Goal: Check status: Check status

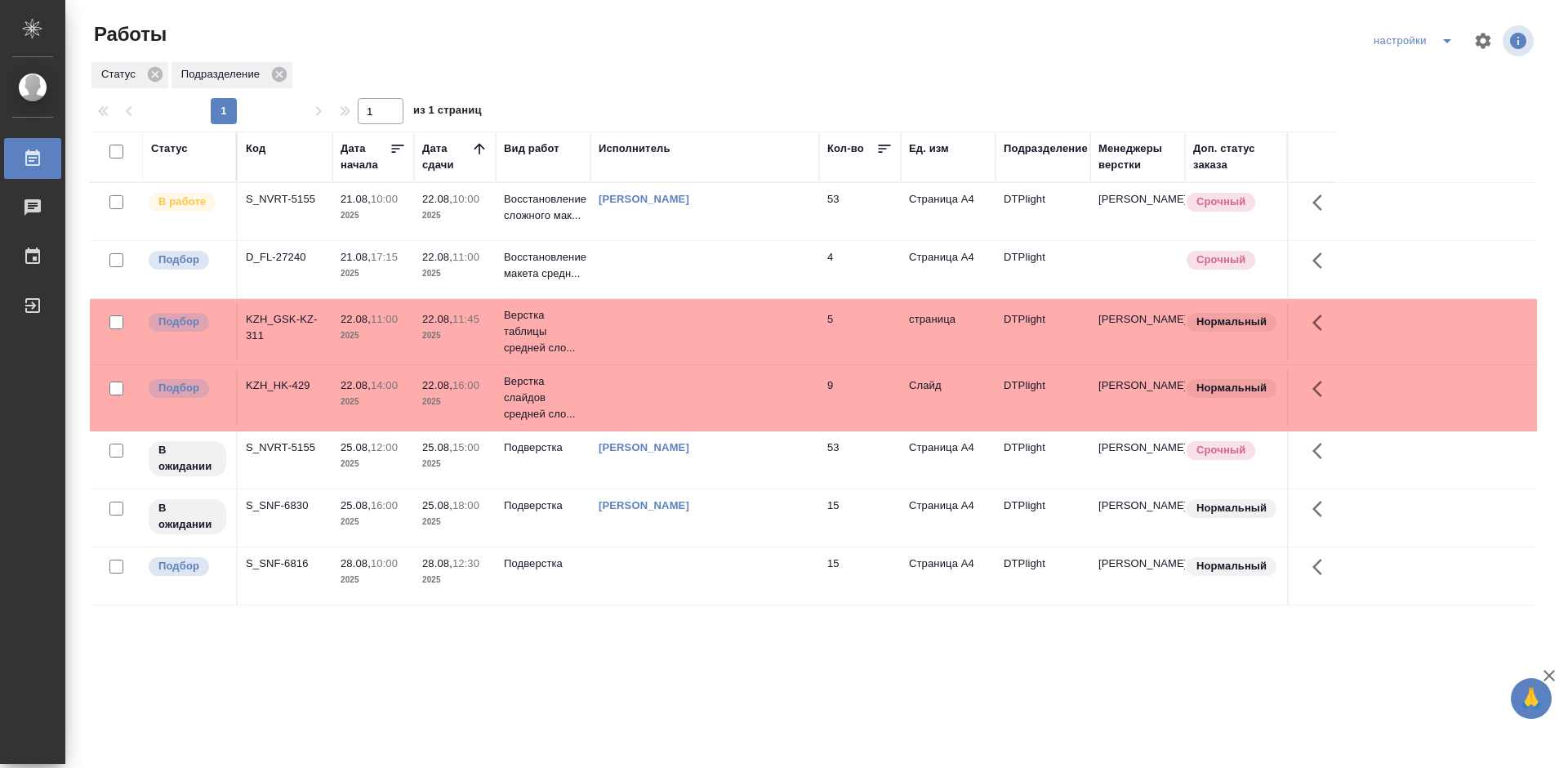
click at [282, 207] on div "D_FL-27240" at bounding box center [285, 198] width 78 height 16
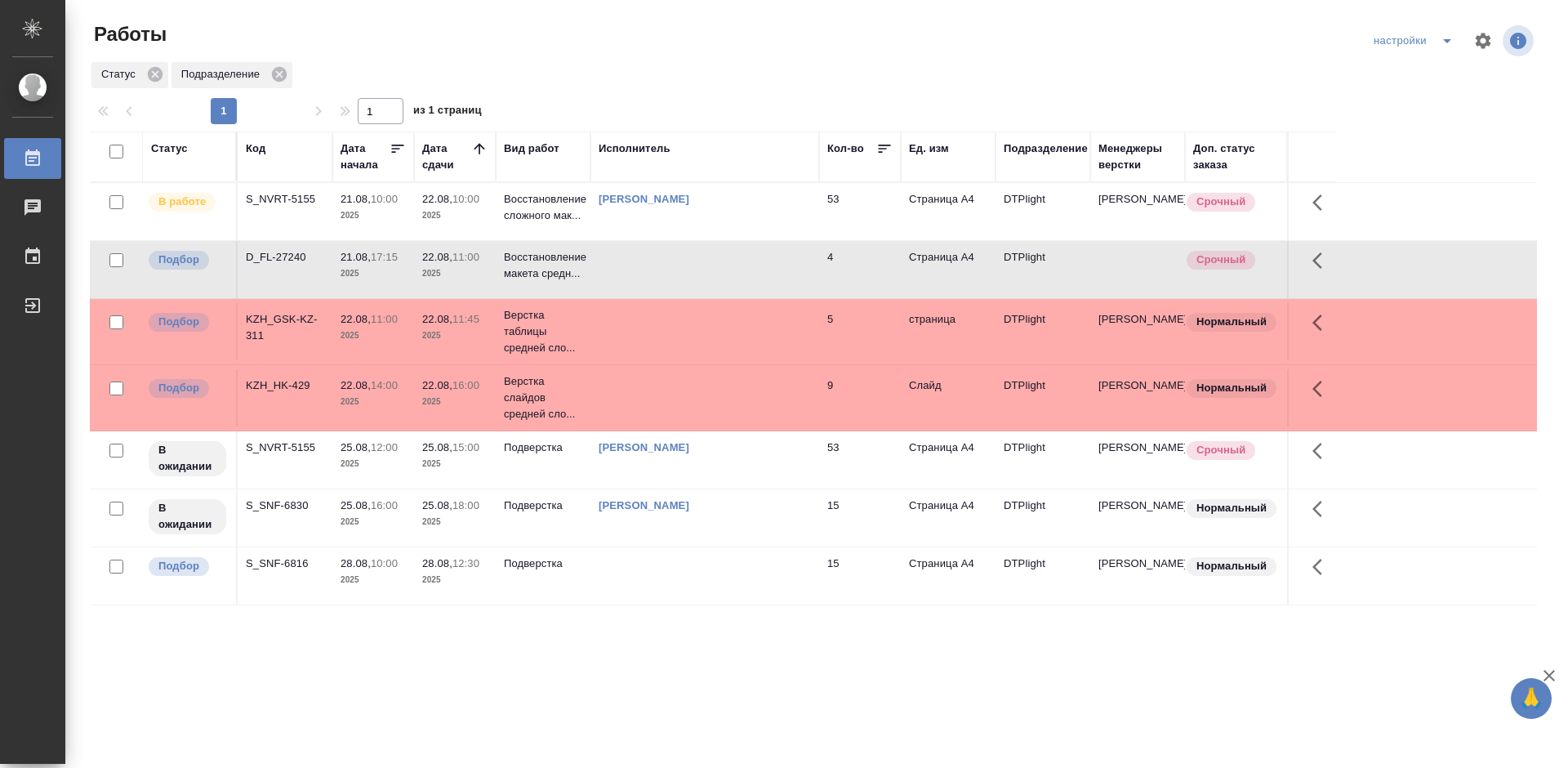
click at [277, 207] on div "D_FL-27240" at bounding box center [285, 198] width 78 height 16
click at [292, 207] on div "KZH_GSK-KZ-311" at bounding box center [285, 198] width 78 height 16
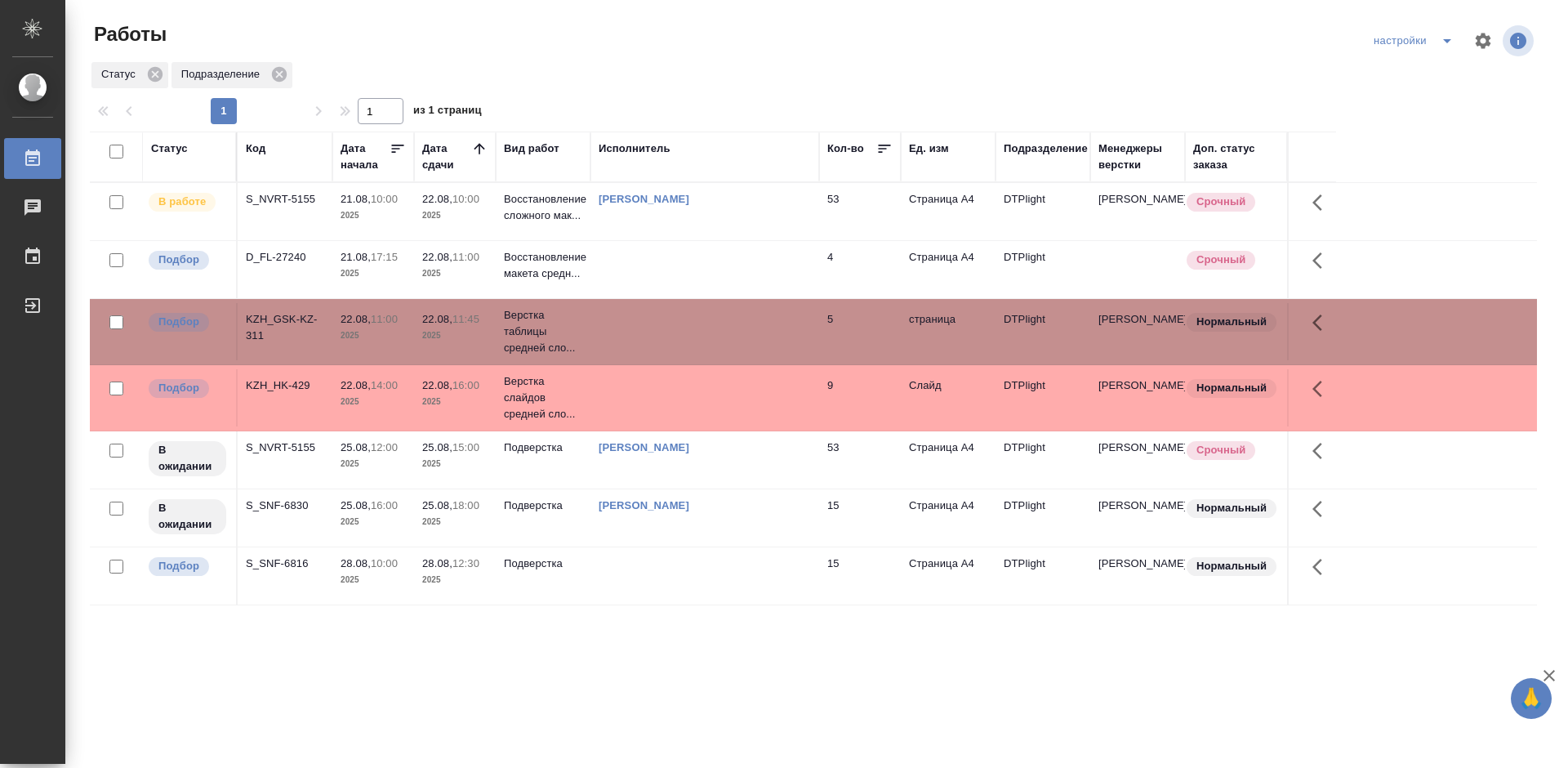
click at [292, 207] on div "KZH_GSK-KZ-311" at bounding box center [285, 198] width 78 height 16
click at [685, 240] on td at bounding box center [705, 212] width 229 height 57
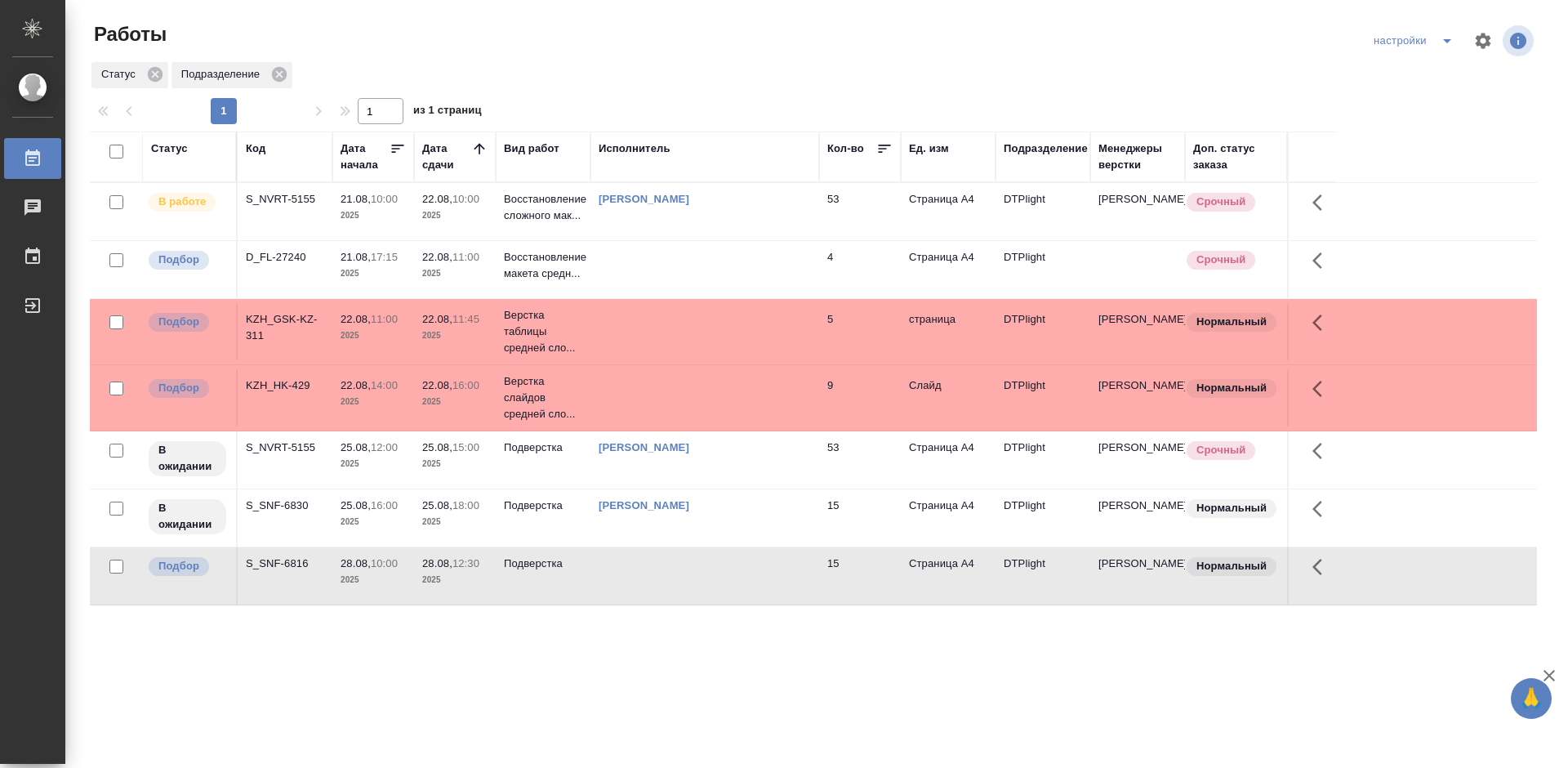
click at [732, 641] on div "Статус Код Дата начала Дата сдачи Вид работ Исполнитель Кол-во Ед. изм Подразде…" at bounding box center [813, 426] width 1448 height 588
click at [281, 207] on div "S_SNF-6816" at bounding box center [285, 198] width 78 height 16
click at [279, 212] on td "S_NVRT-5155" at bounding box center [284, 212] width 94 height 57
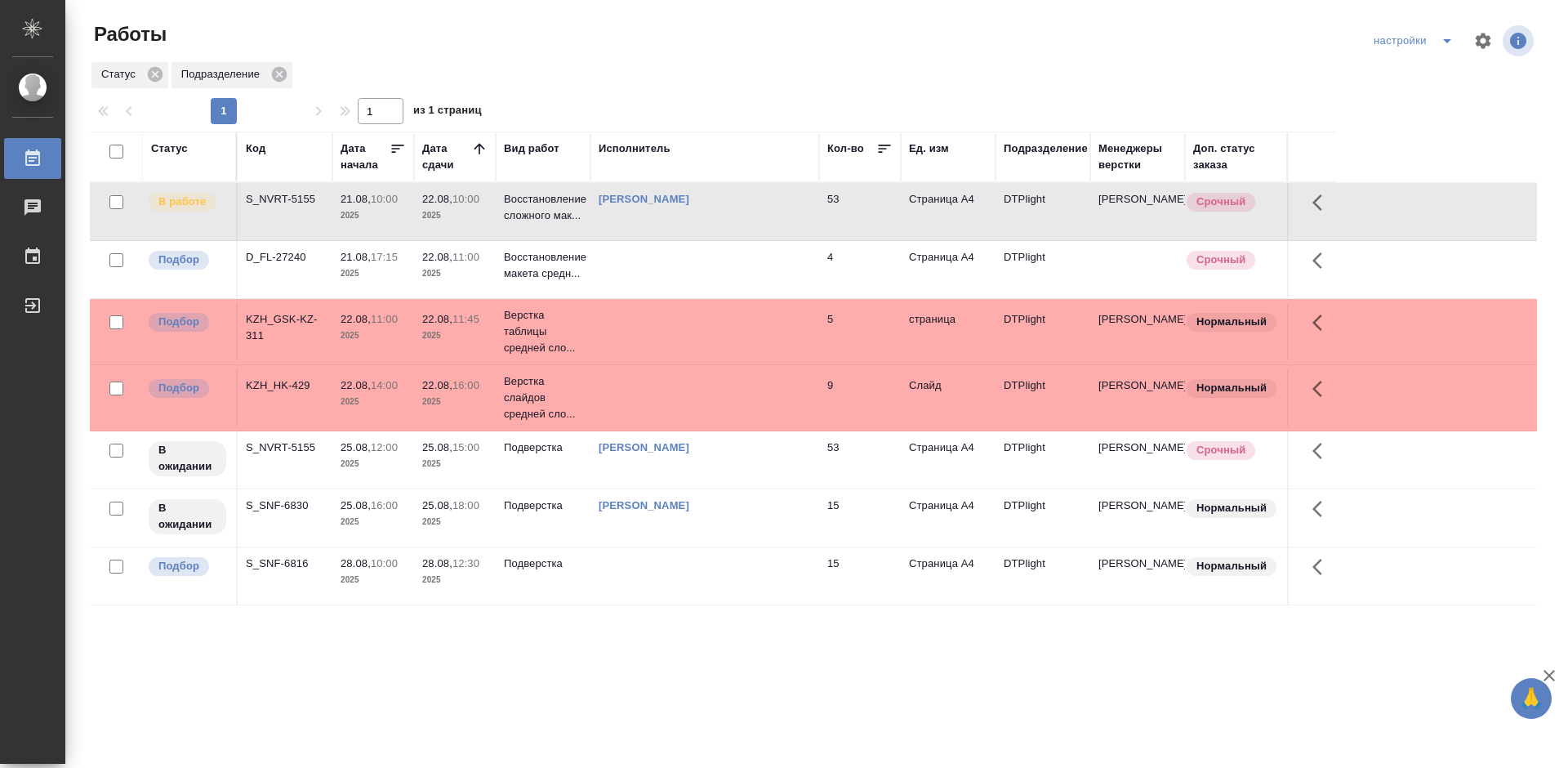
click at [284, 196] on div "S_NVRT-5155" at bounding box center [285, 198] width 78 height 16
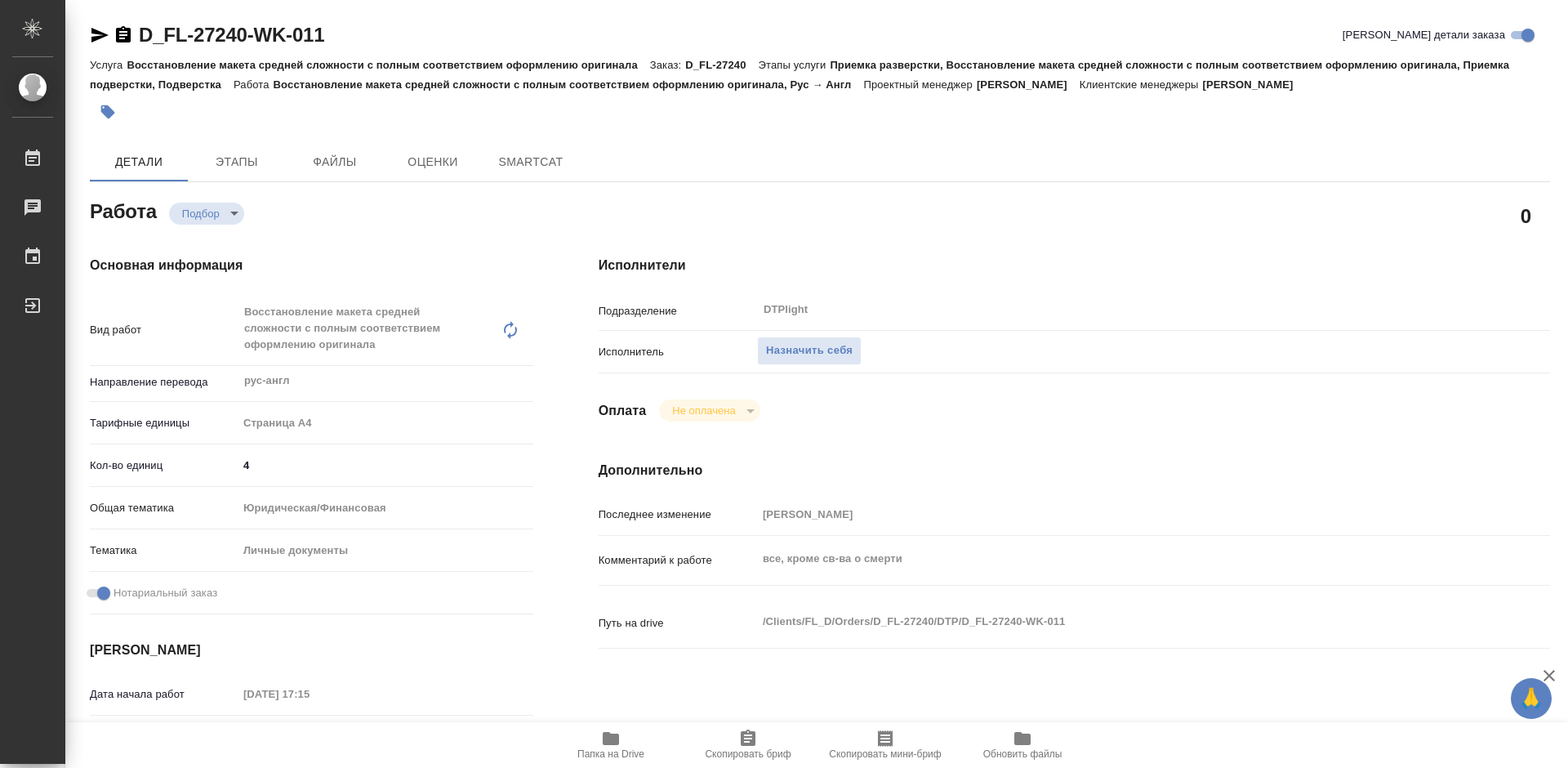
type textarea "x"
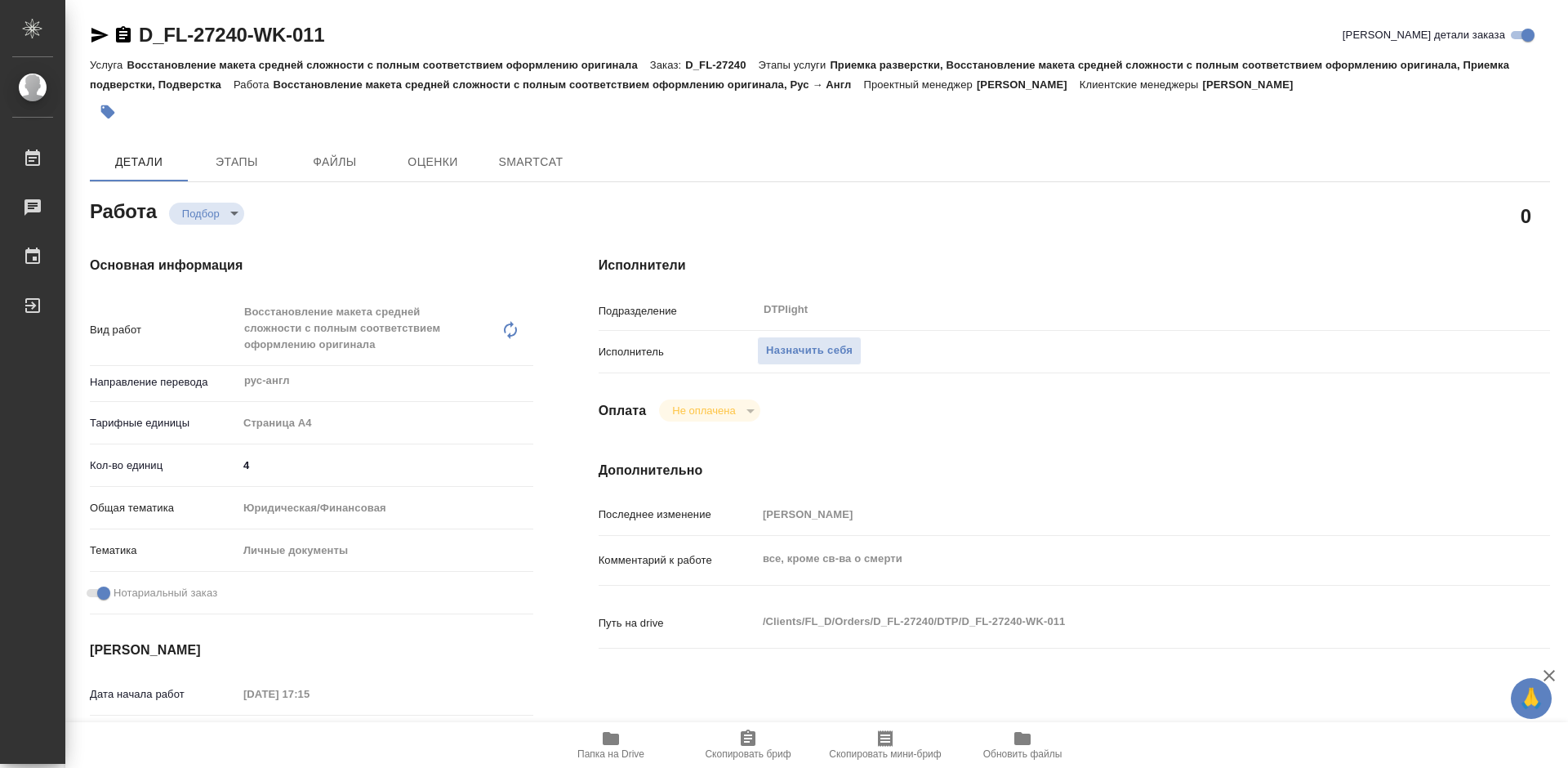
type textarea "x"
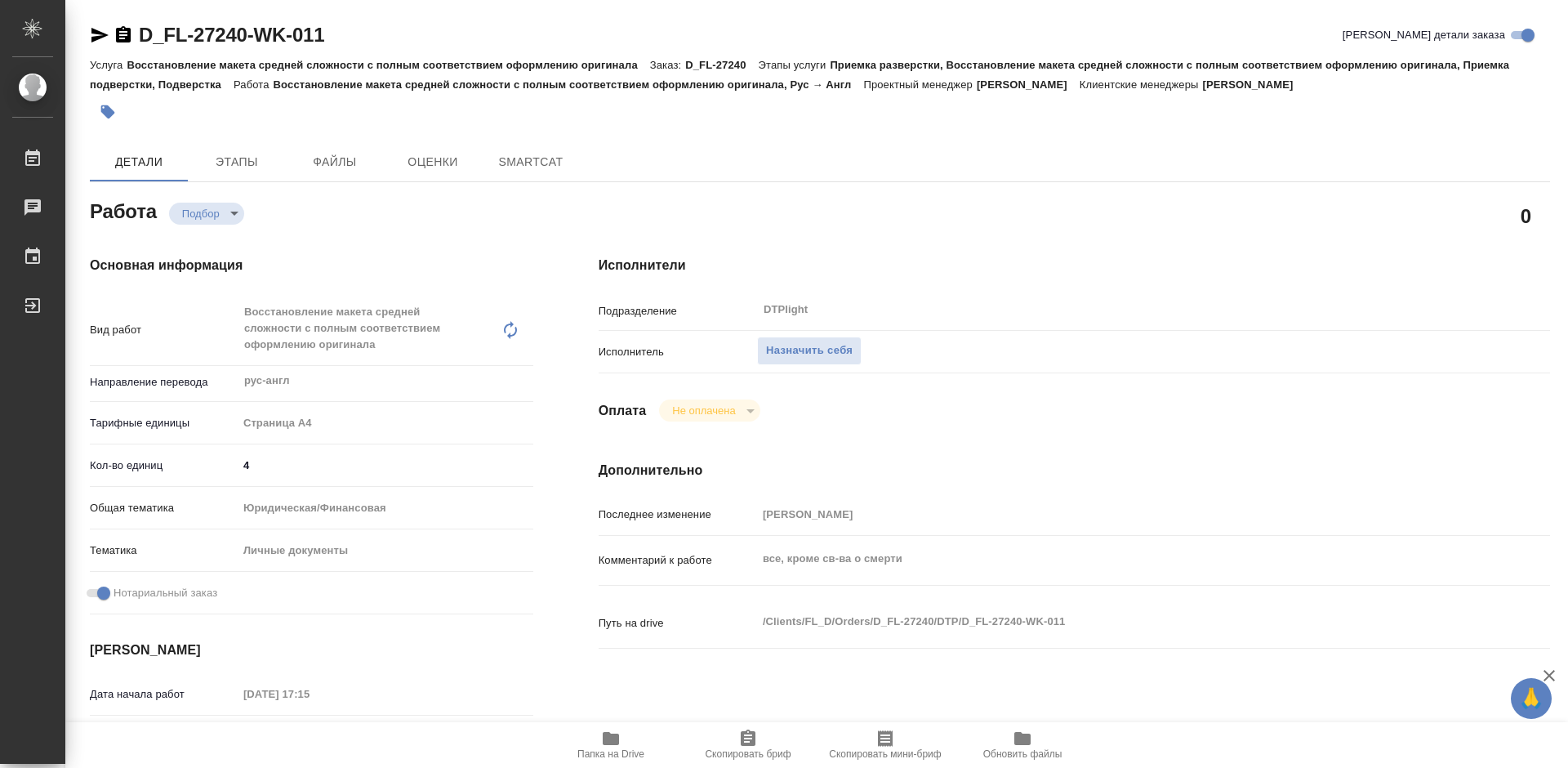
type textarea "x"
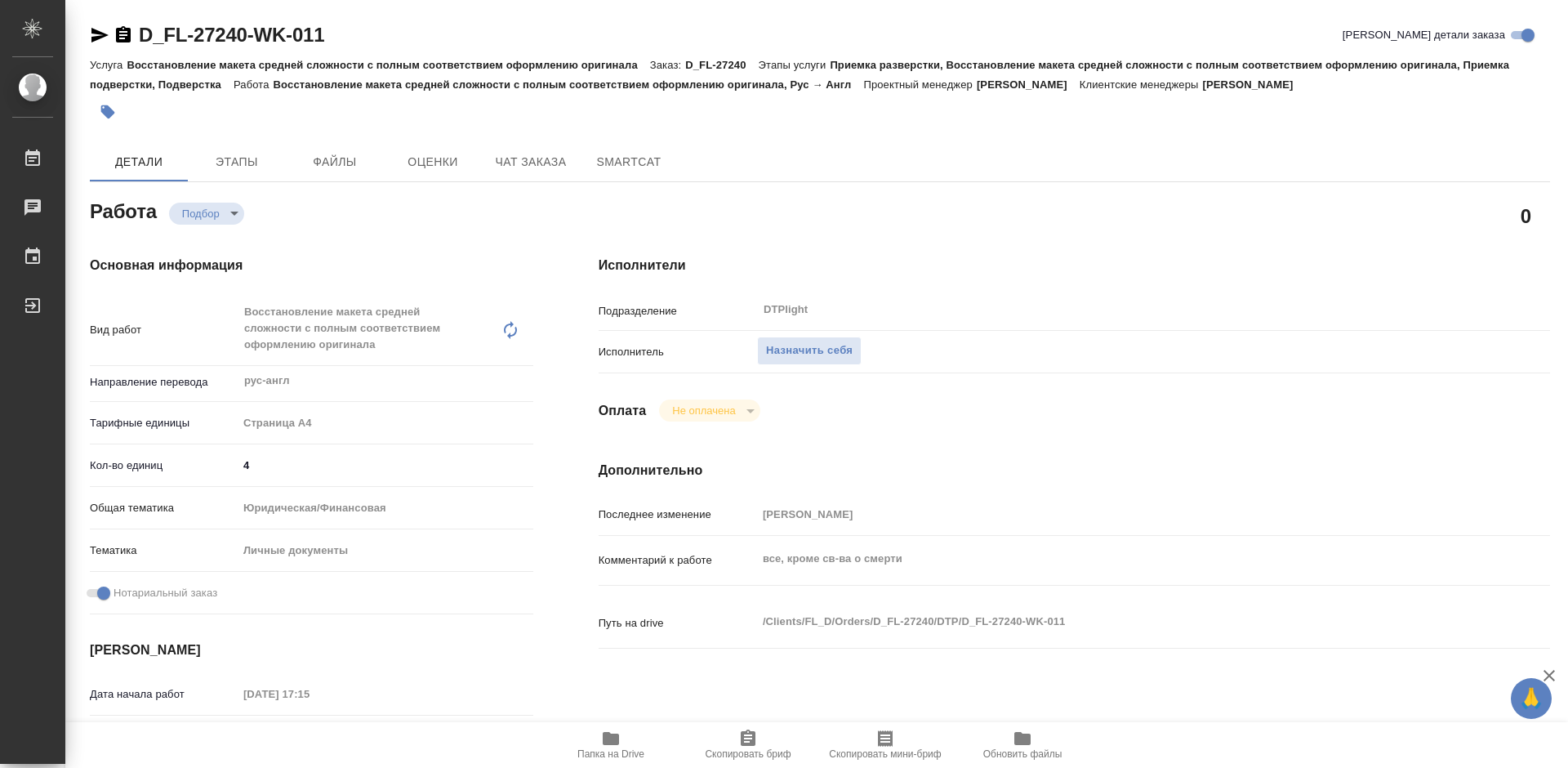
type textarea "x"
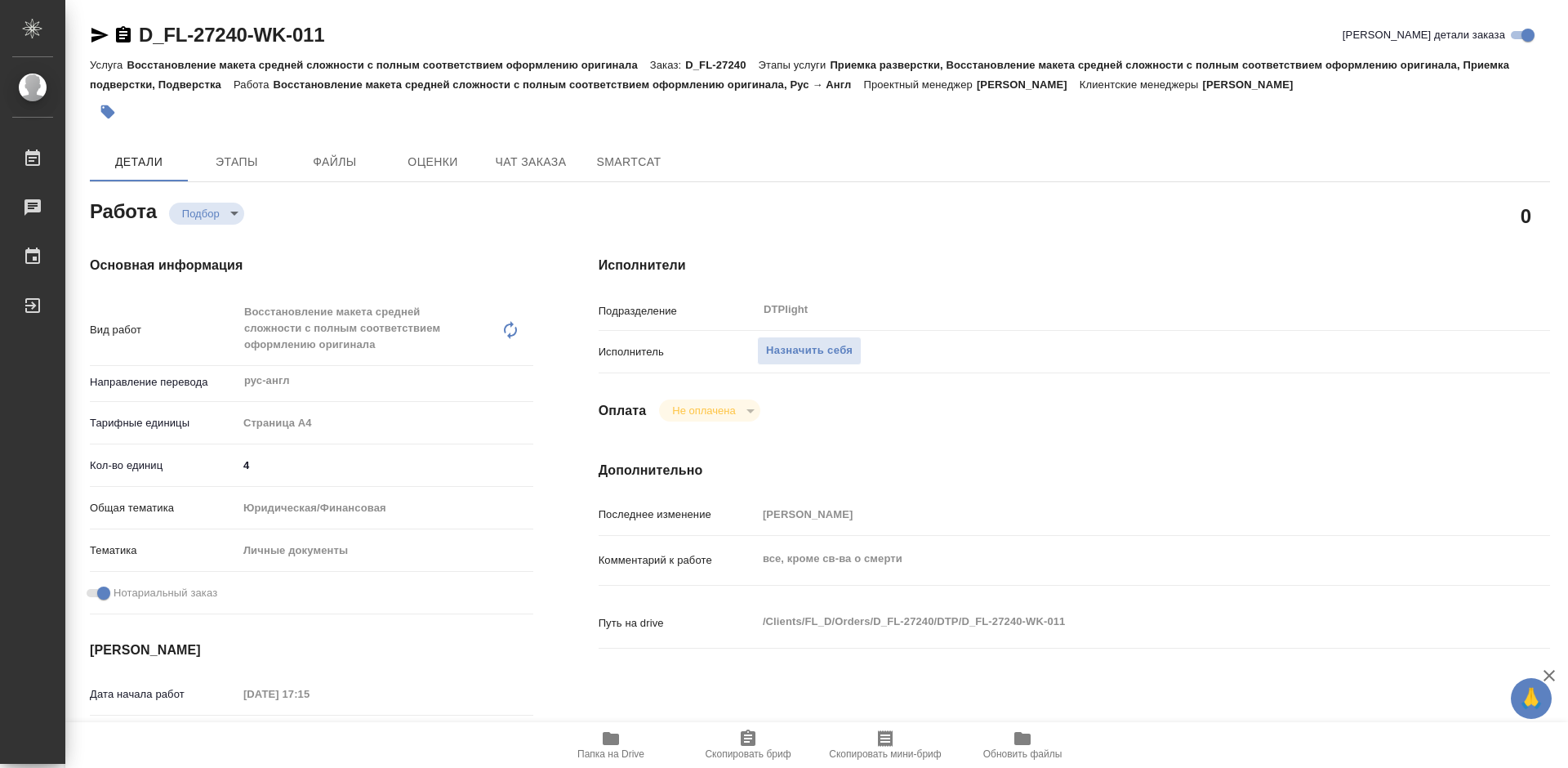
type textarea "x"
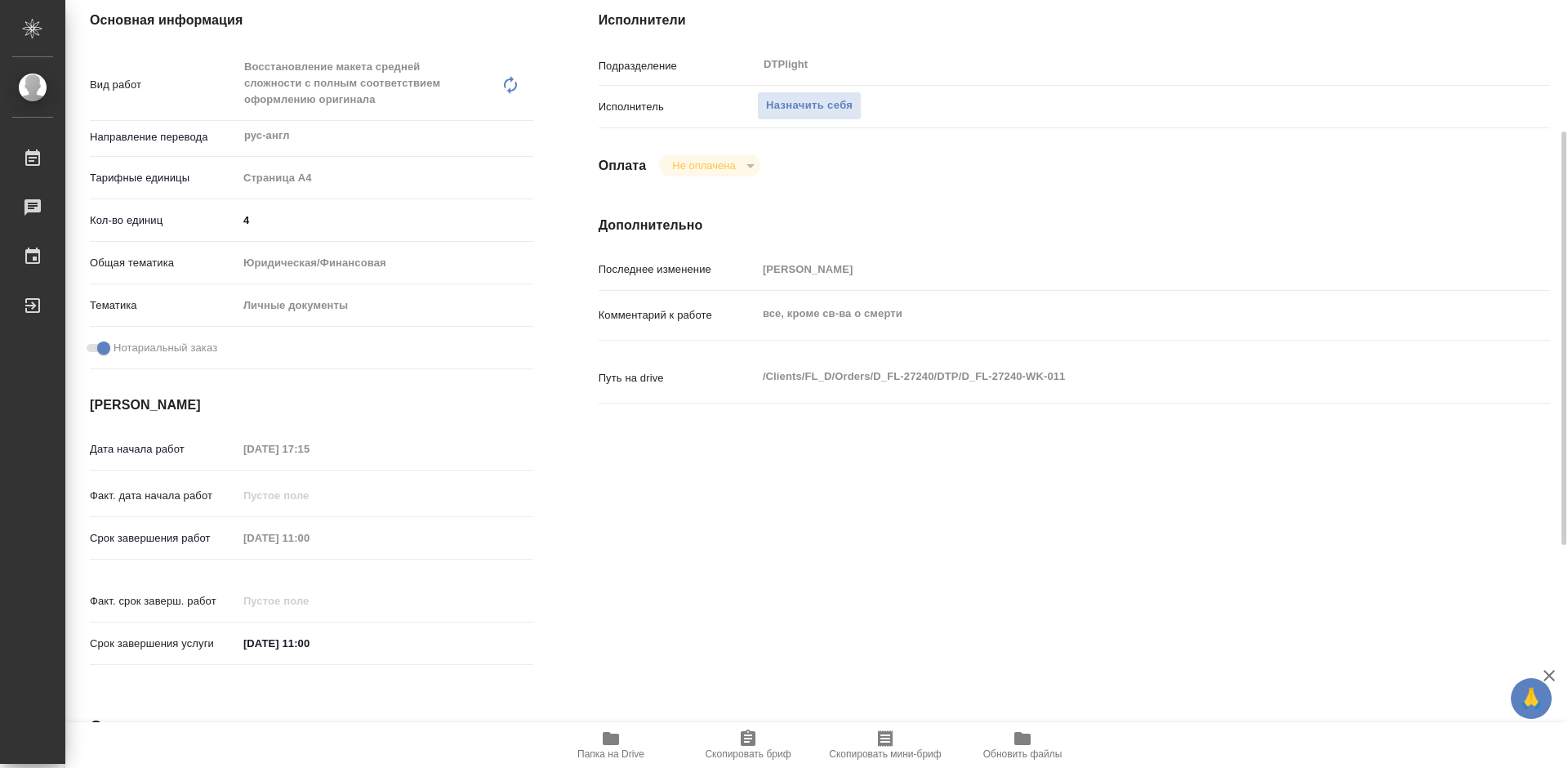
scroll to position [82, 0]
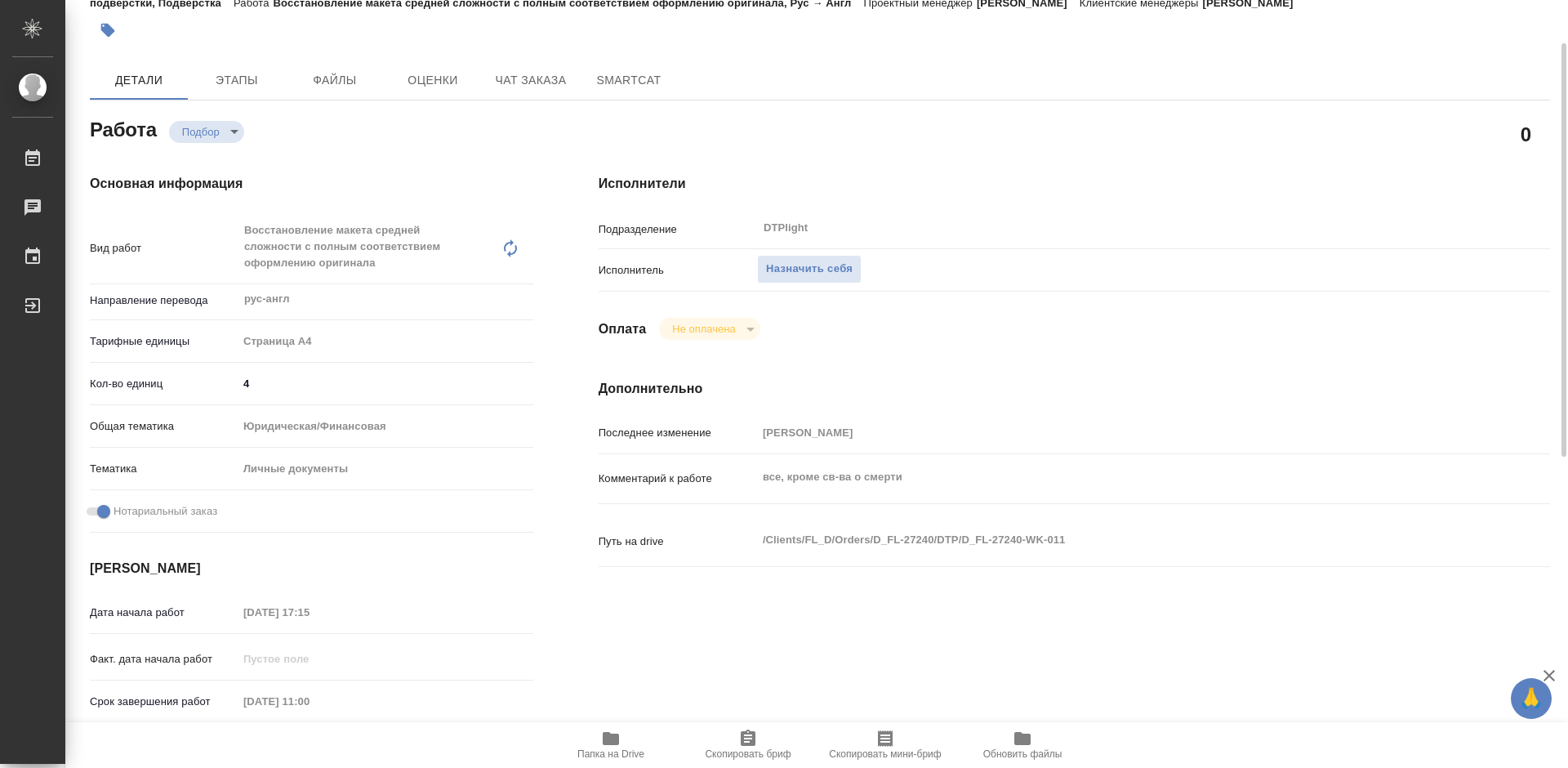
click at [619, 746] on icon "button" at bounding box center [611, 738] width 20 height 20
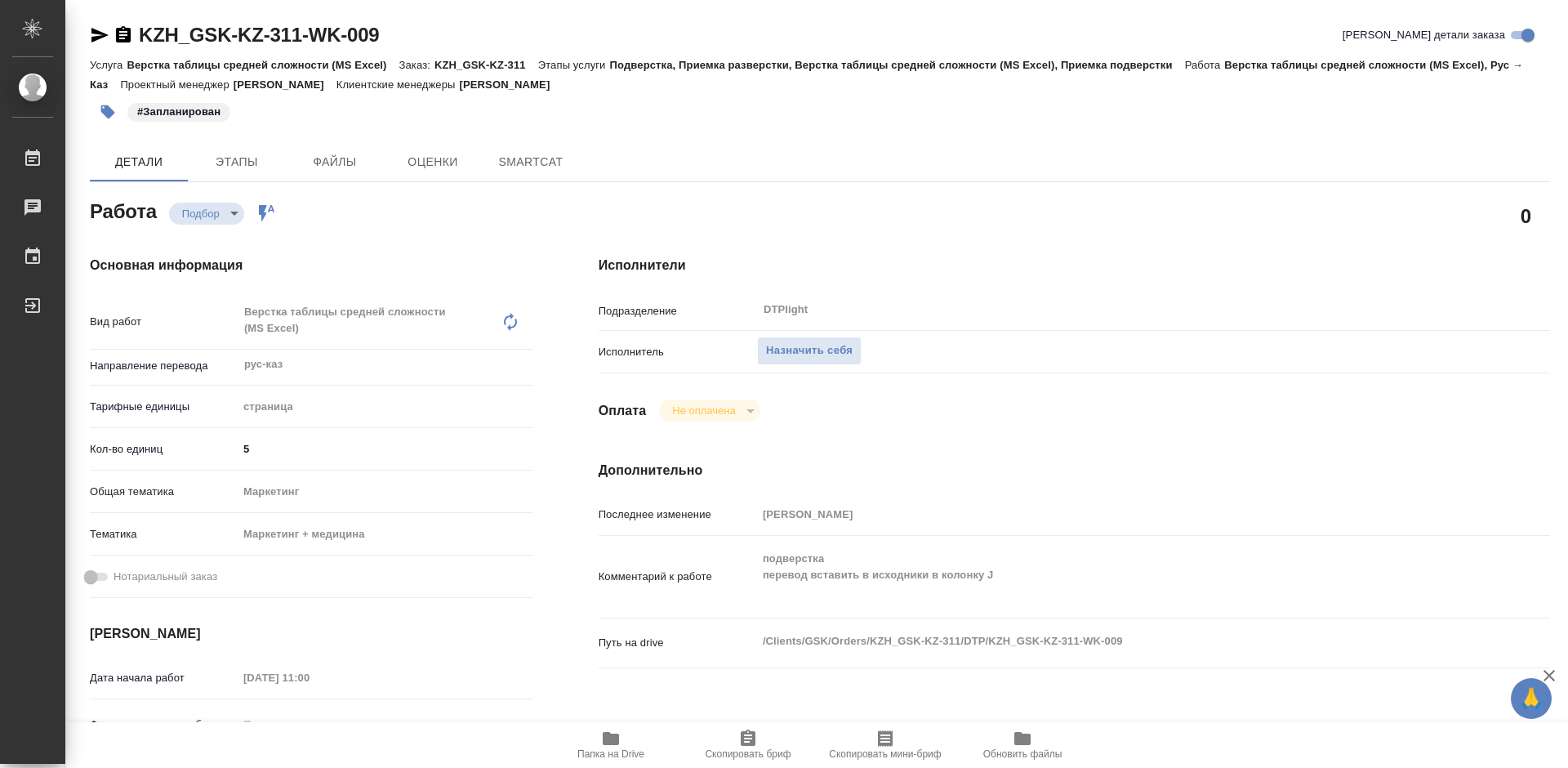
type textarea "x"
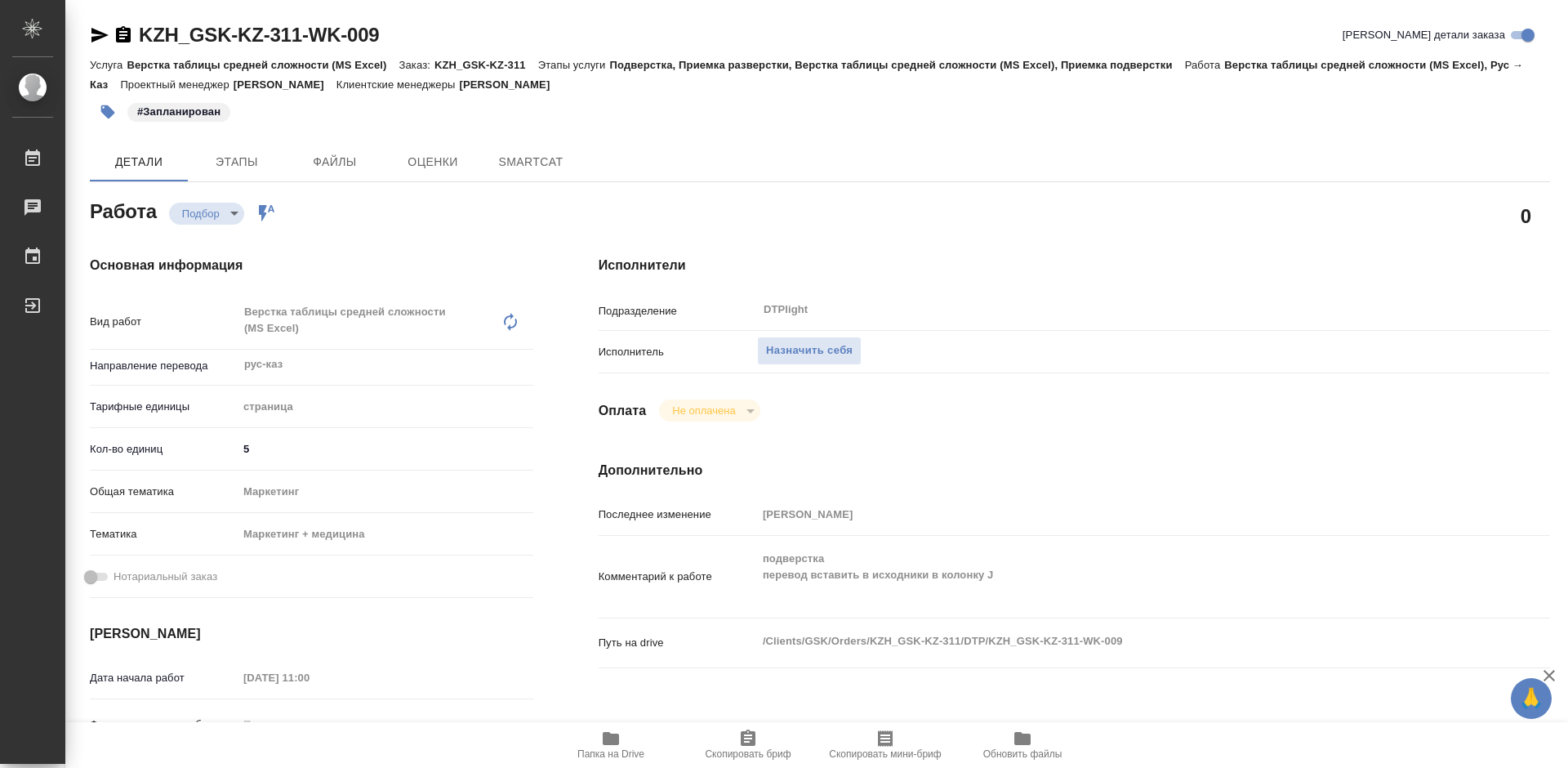
type textarea "x"
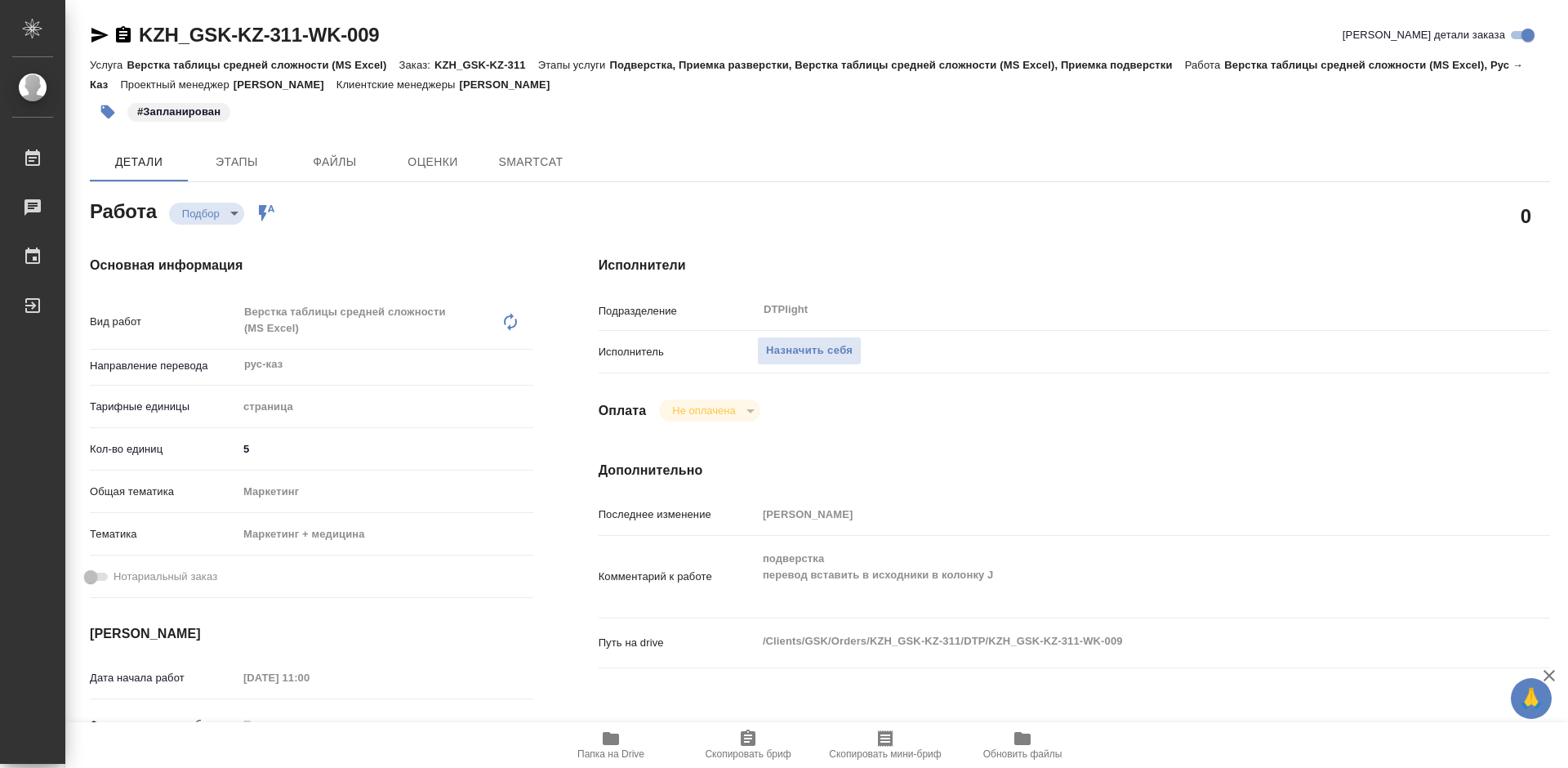
type textarea "x"
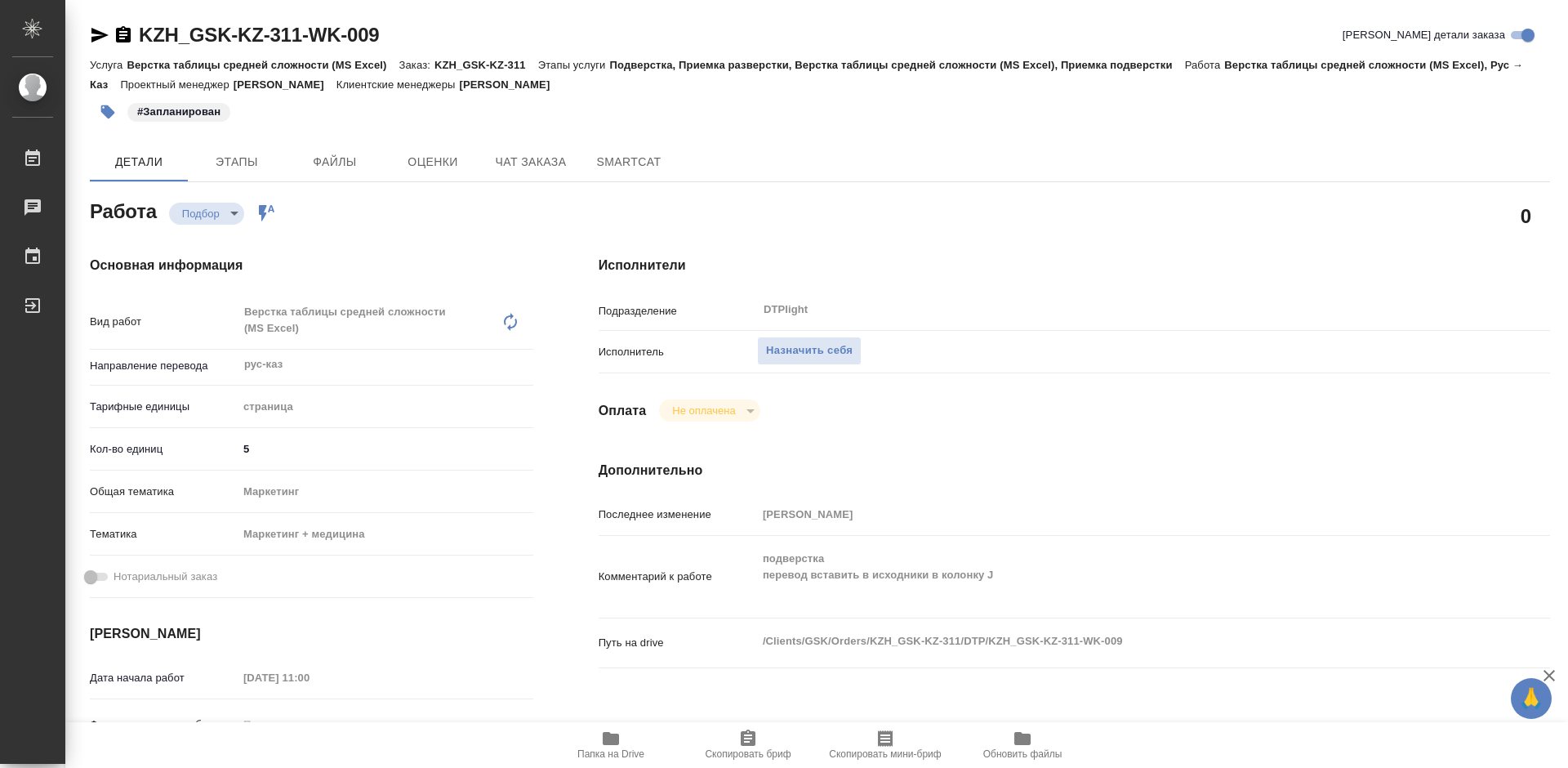
type textarea "x"
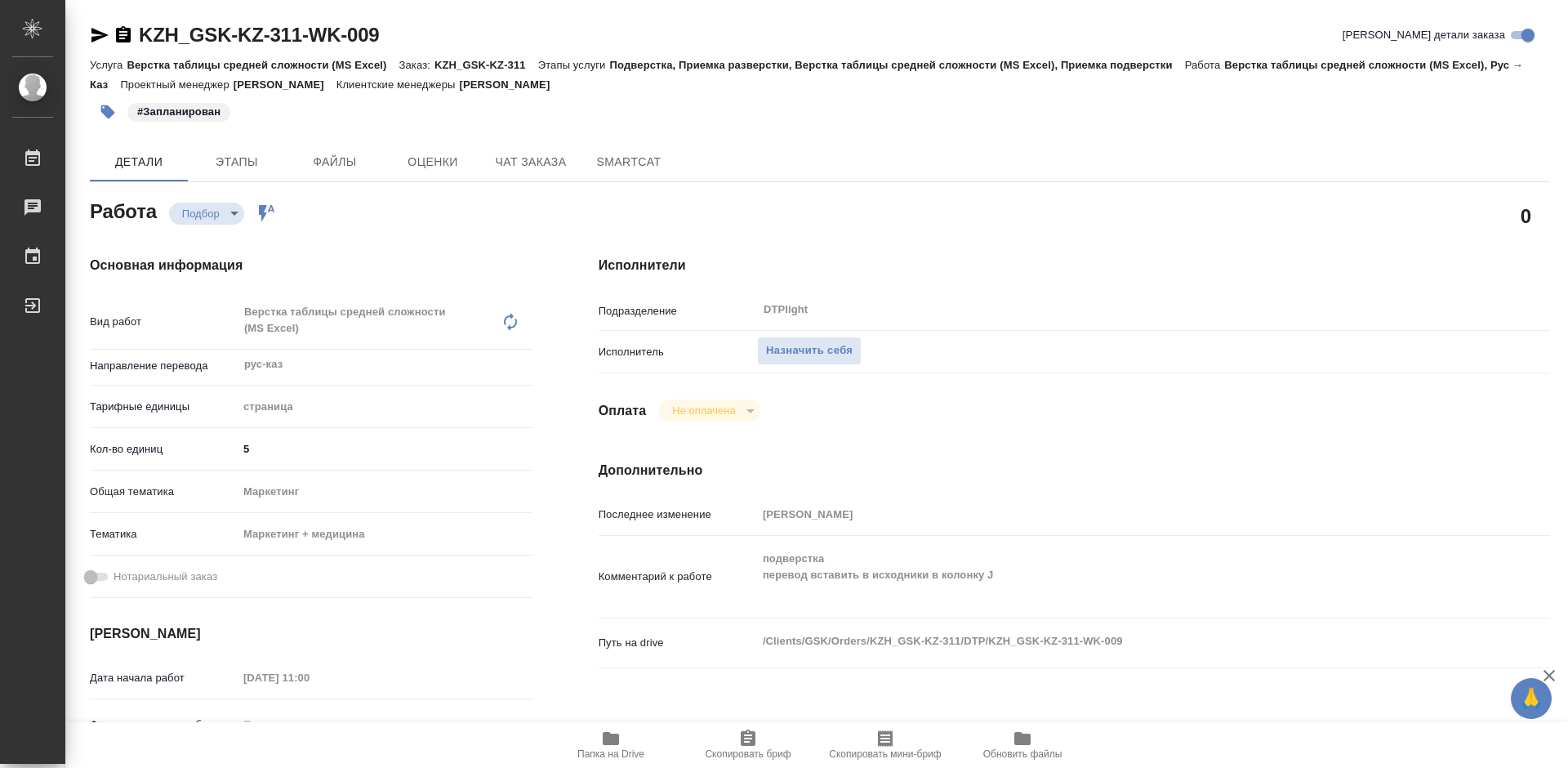
type textarea "x"
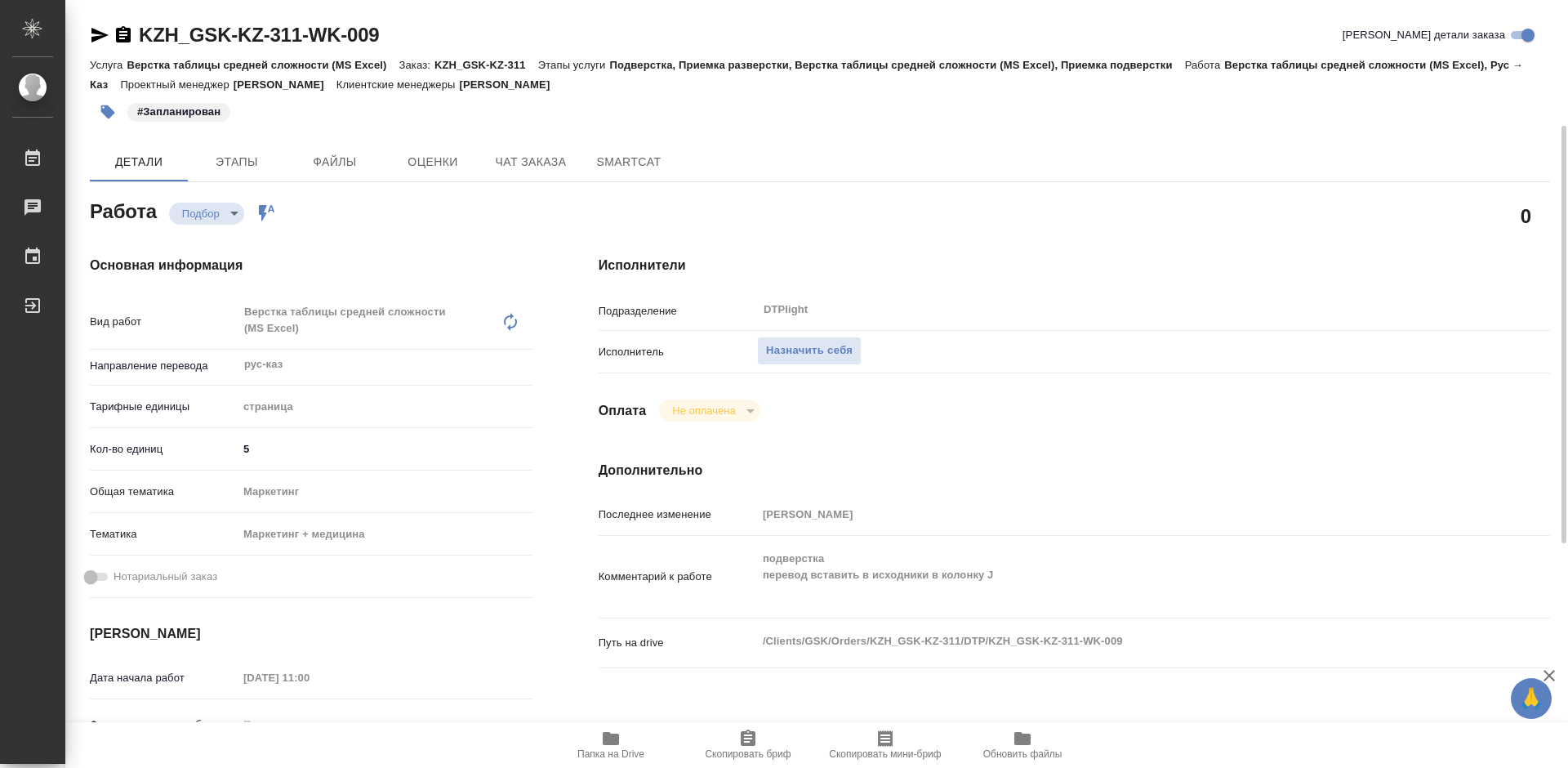
scroll to position [82, 0]
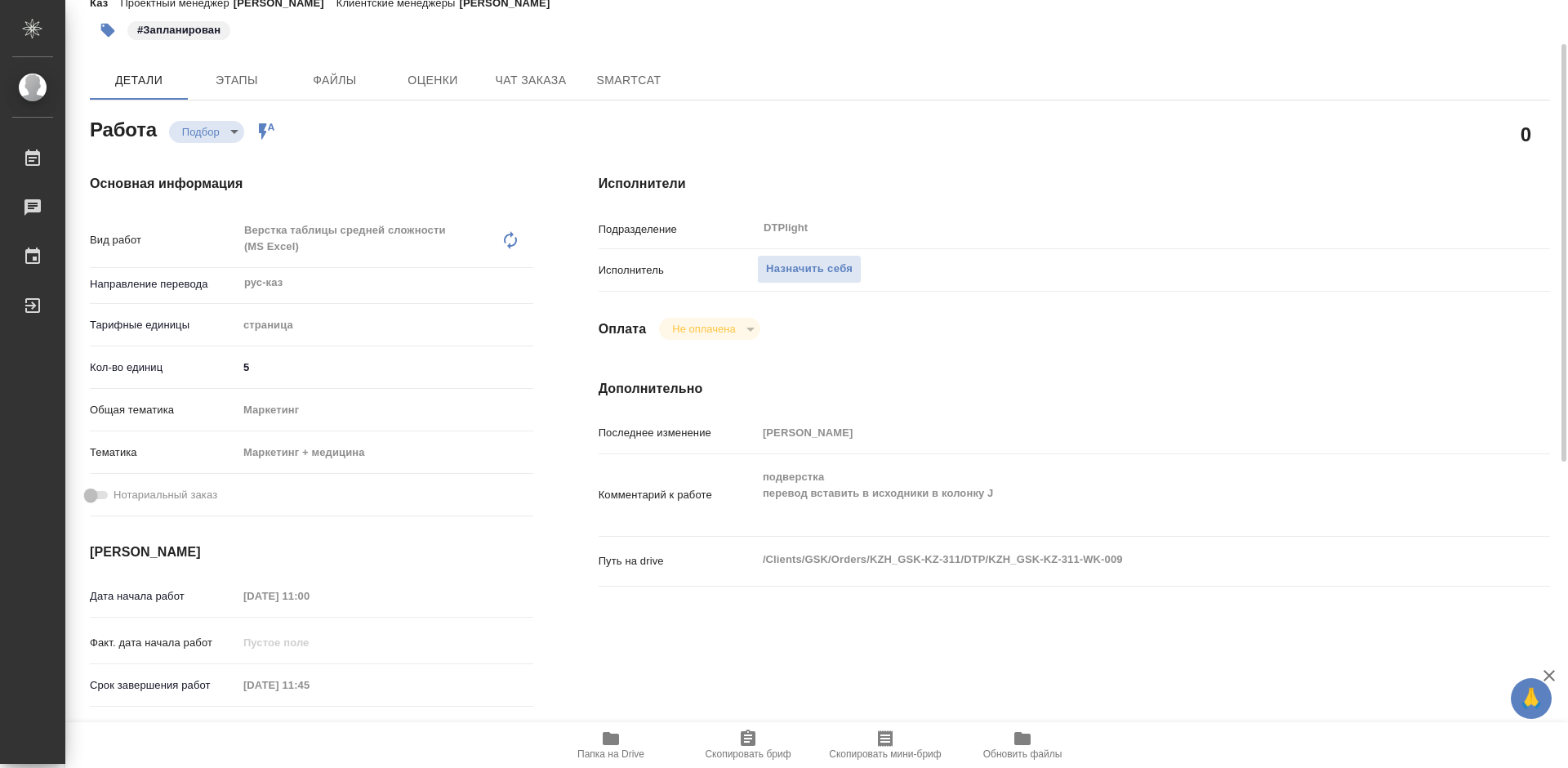
click at [605, 737] on icon "button" at bounding box center [611, 738] width 16 height 13
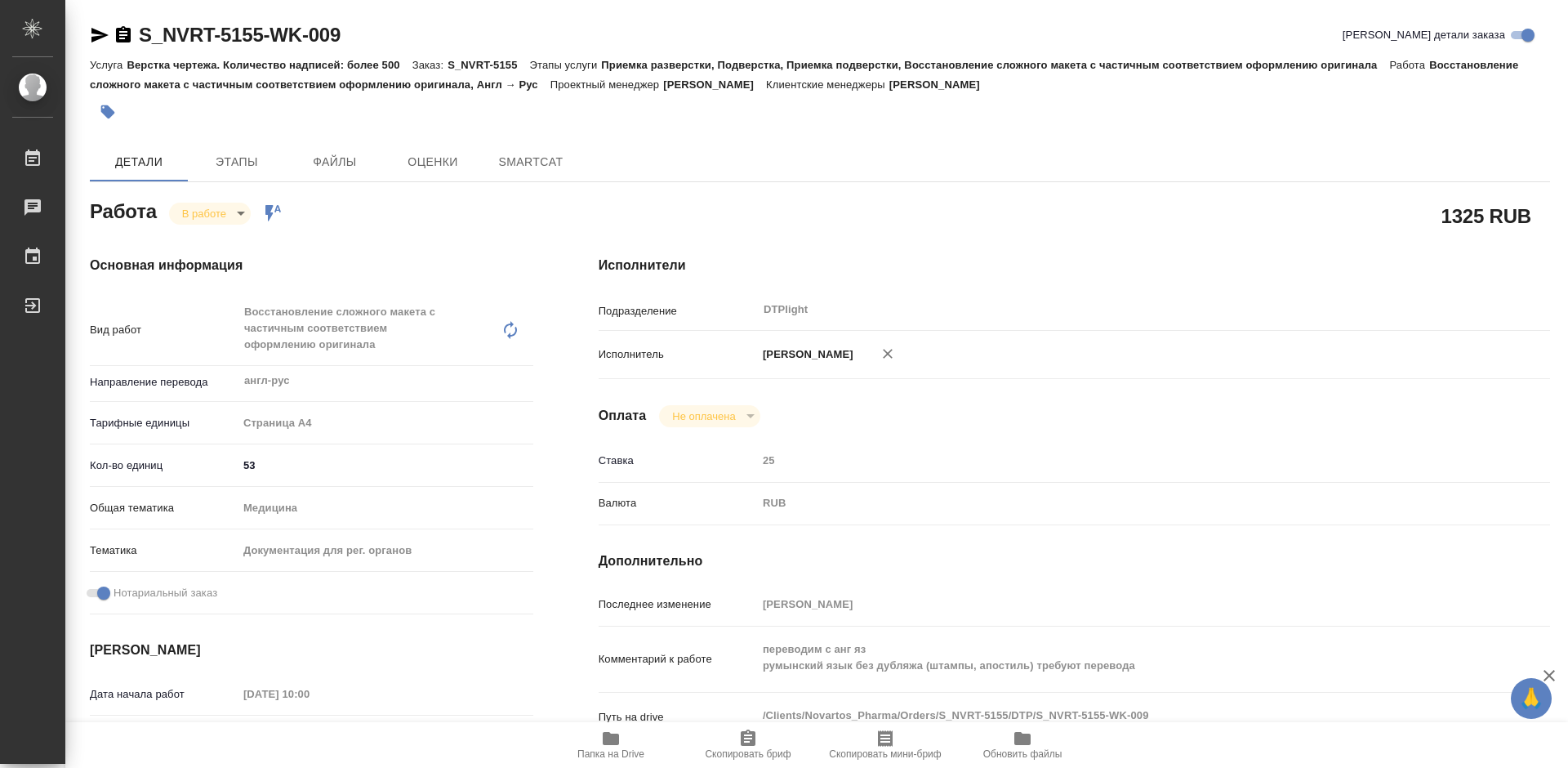
type textarea "x"
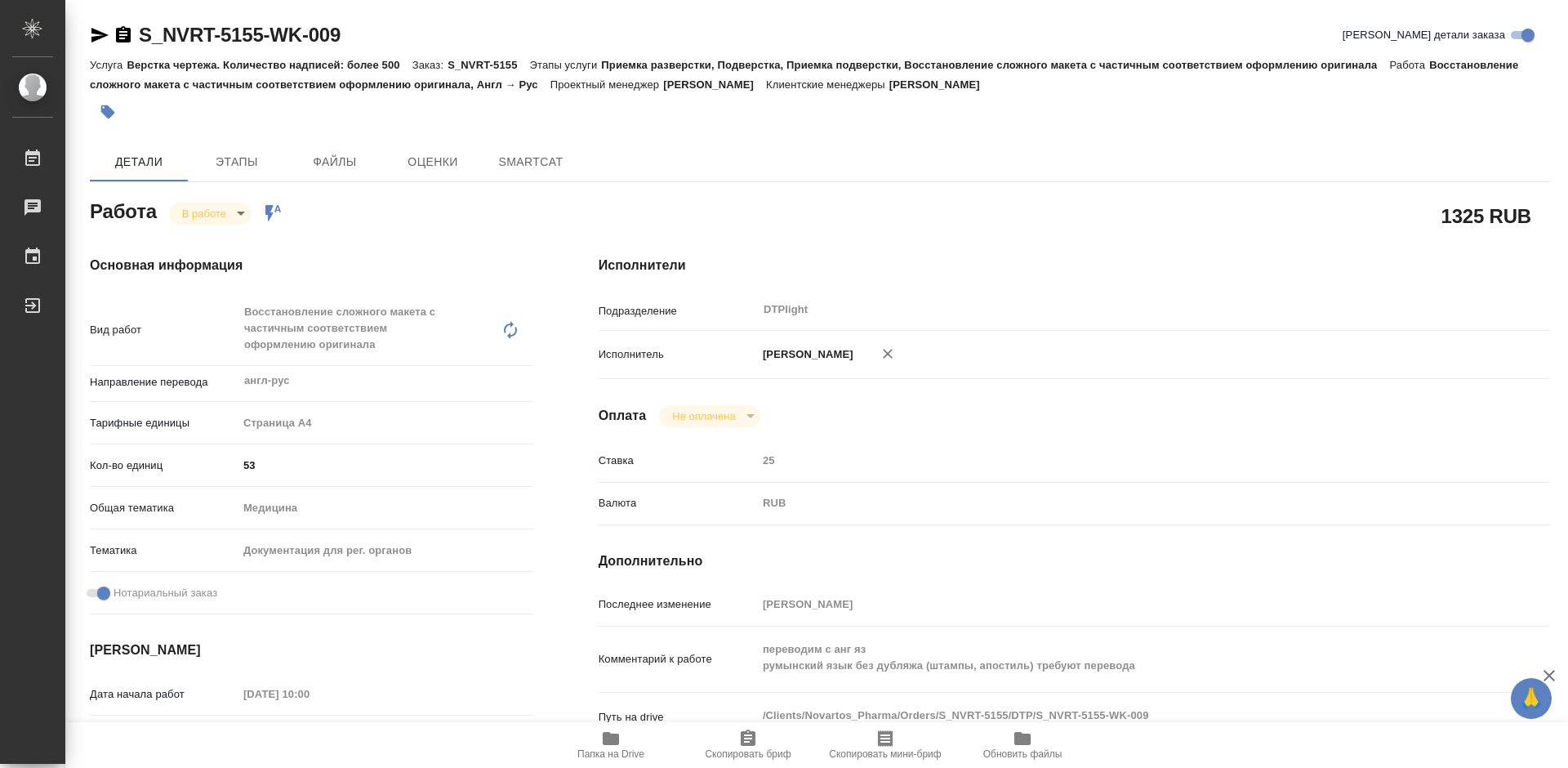
type textarea "x"
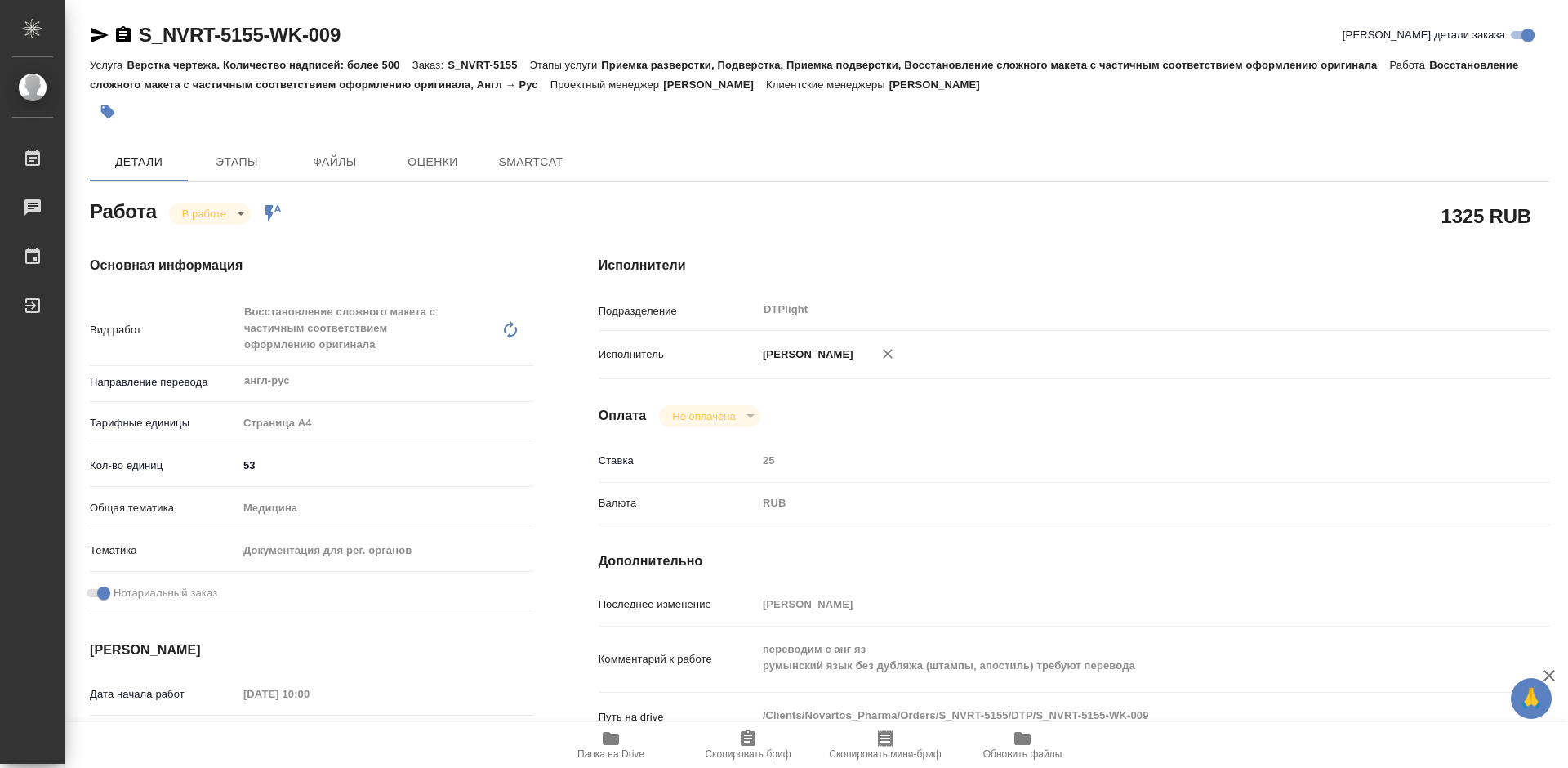
type textarea "x"
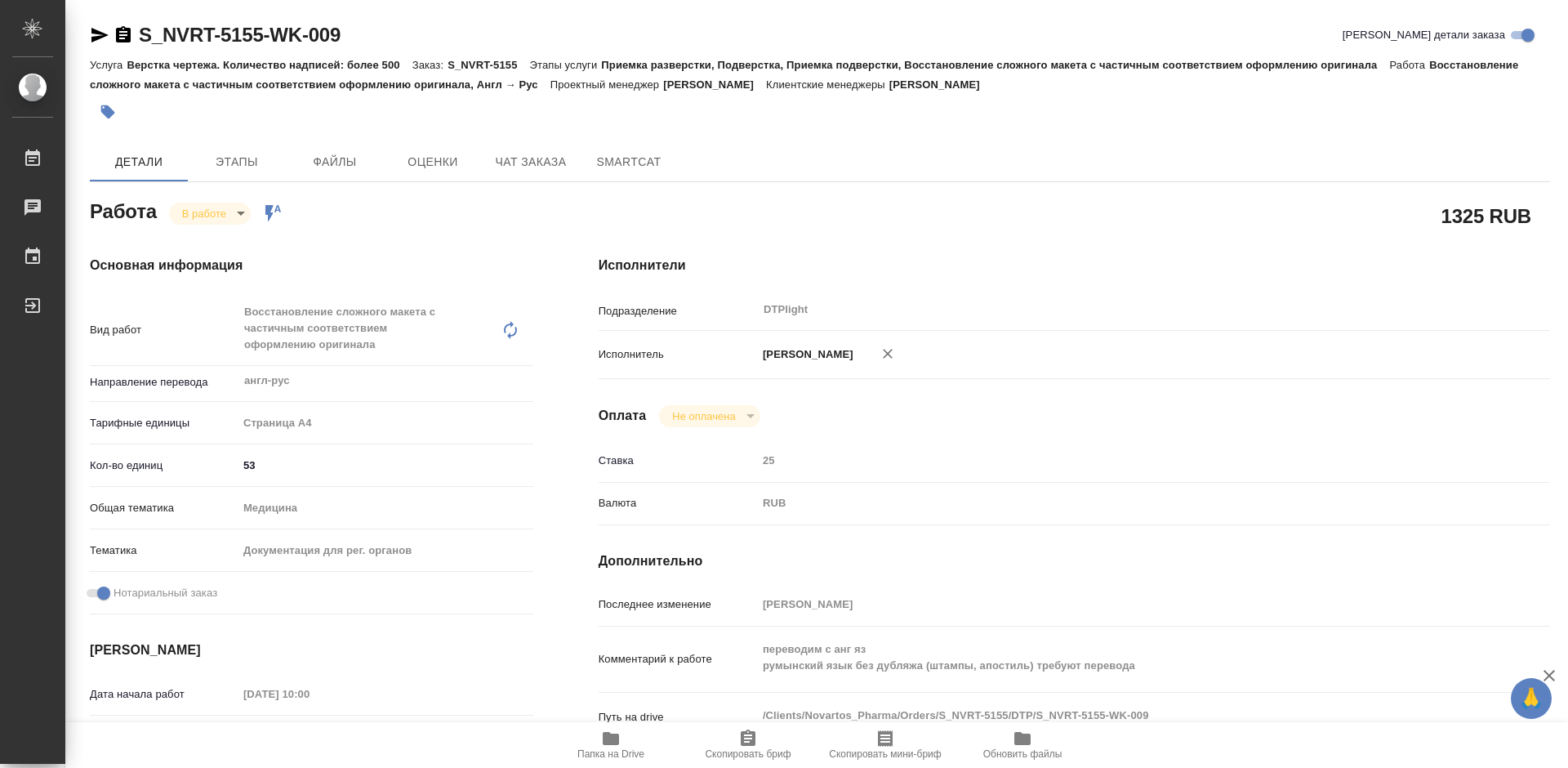
type textarea "x"
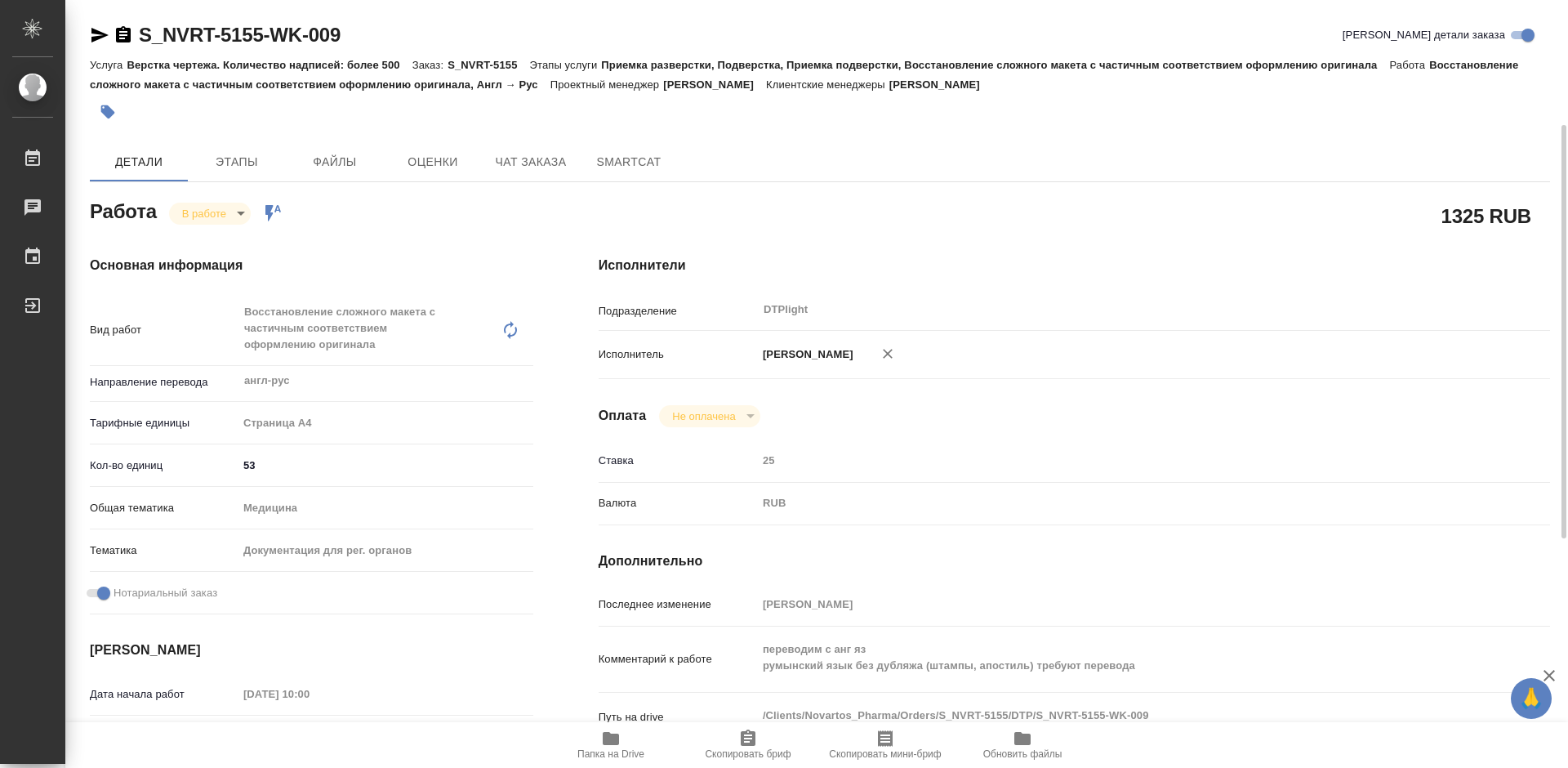
type textarea "x"
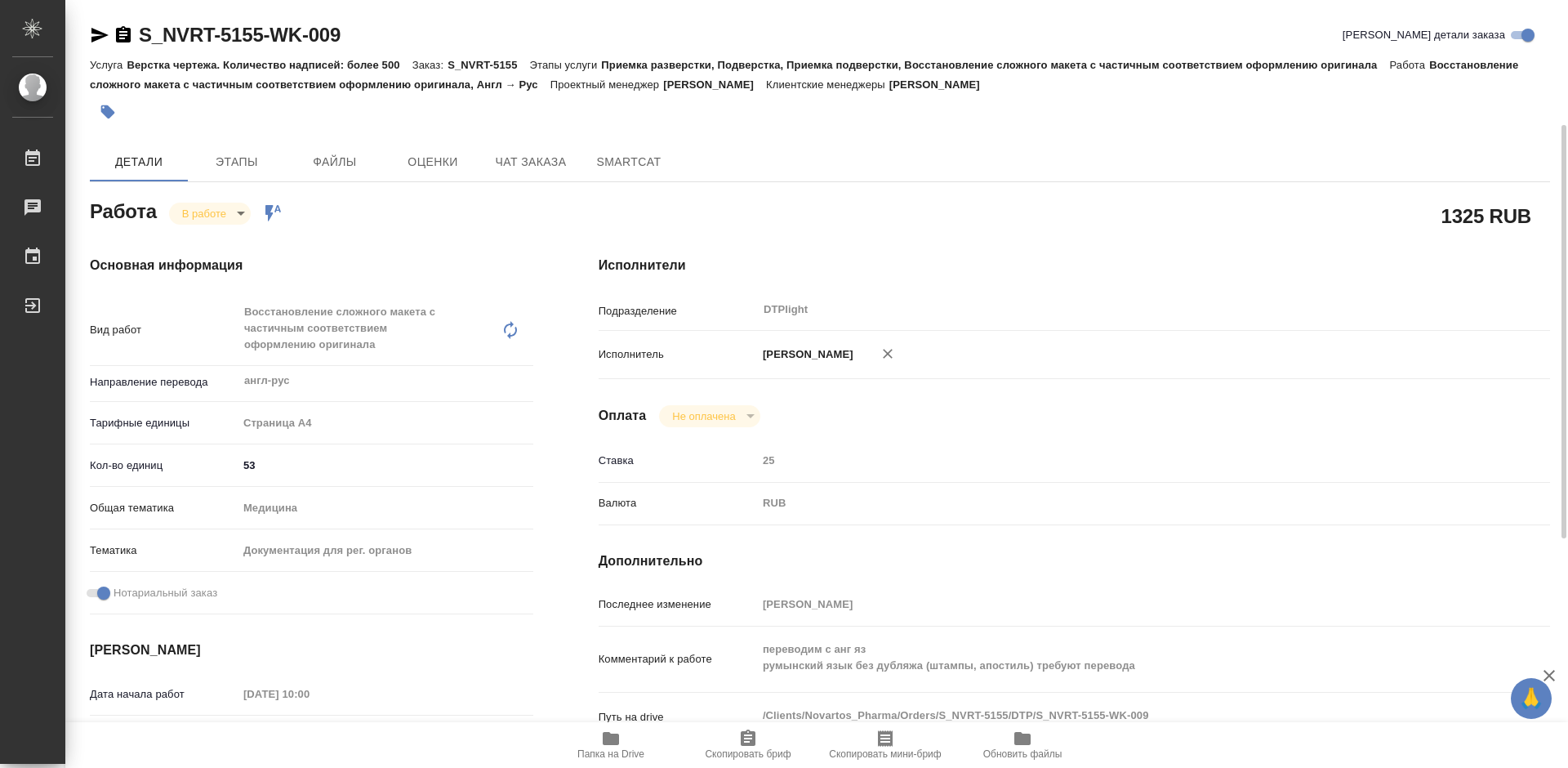
scroll to position [245, 0]
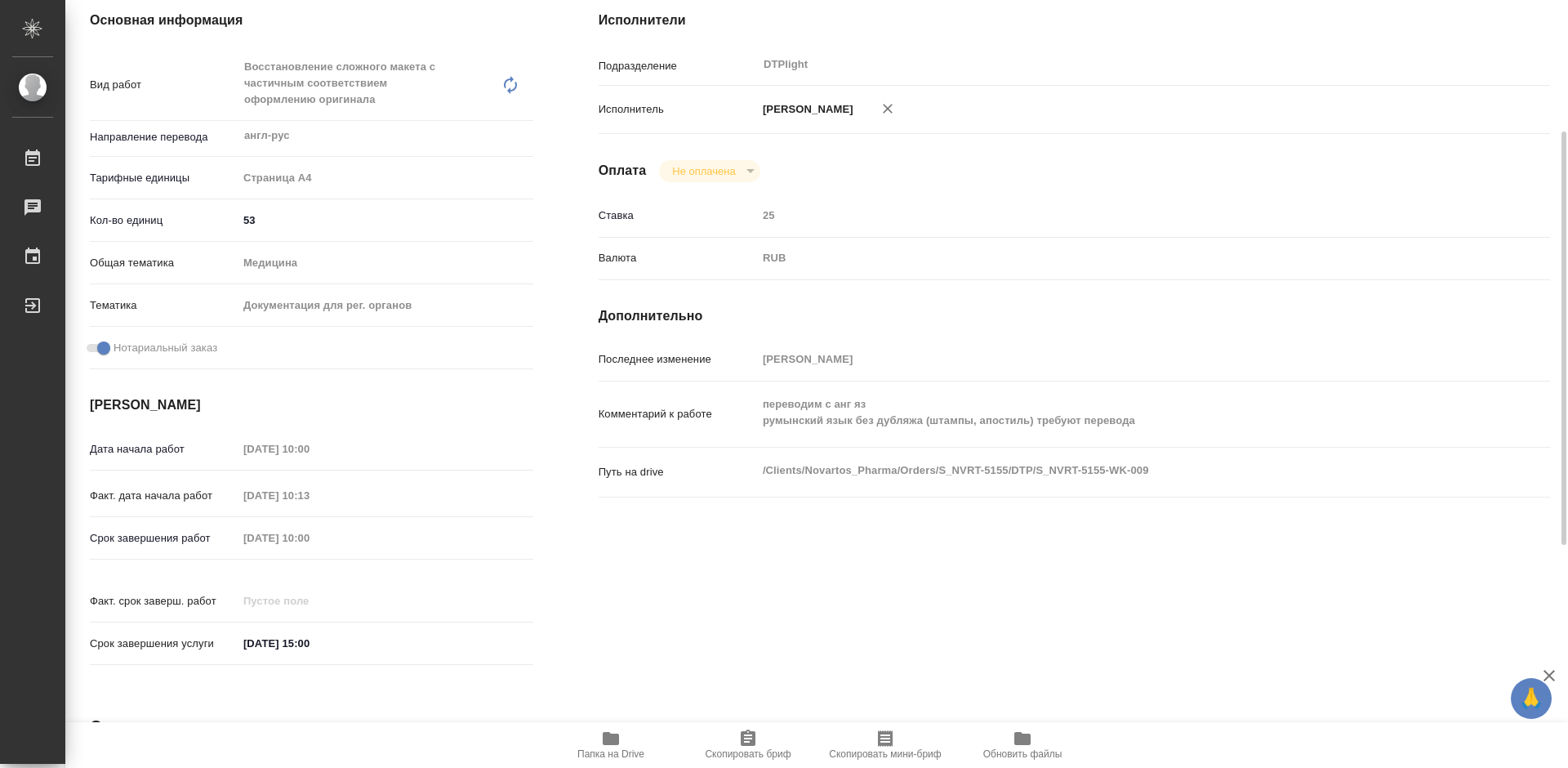
click at [627, 744] on span "Папка на Drive" at bounding box center [611, 744] width 117 height 31
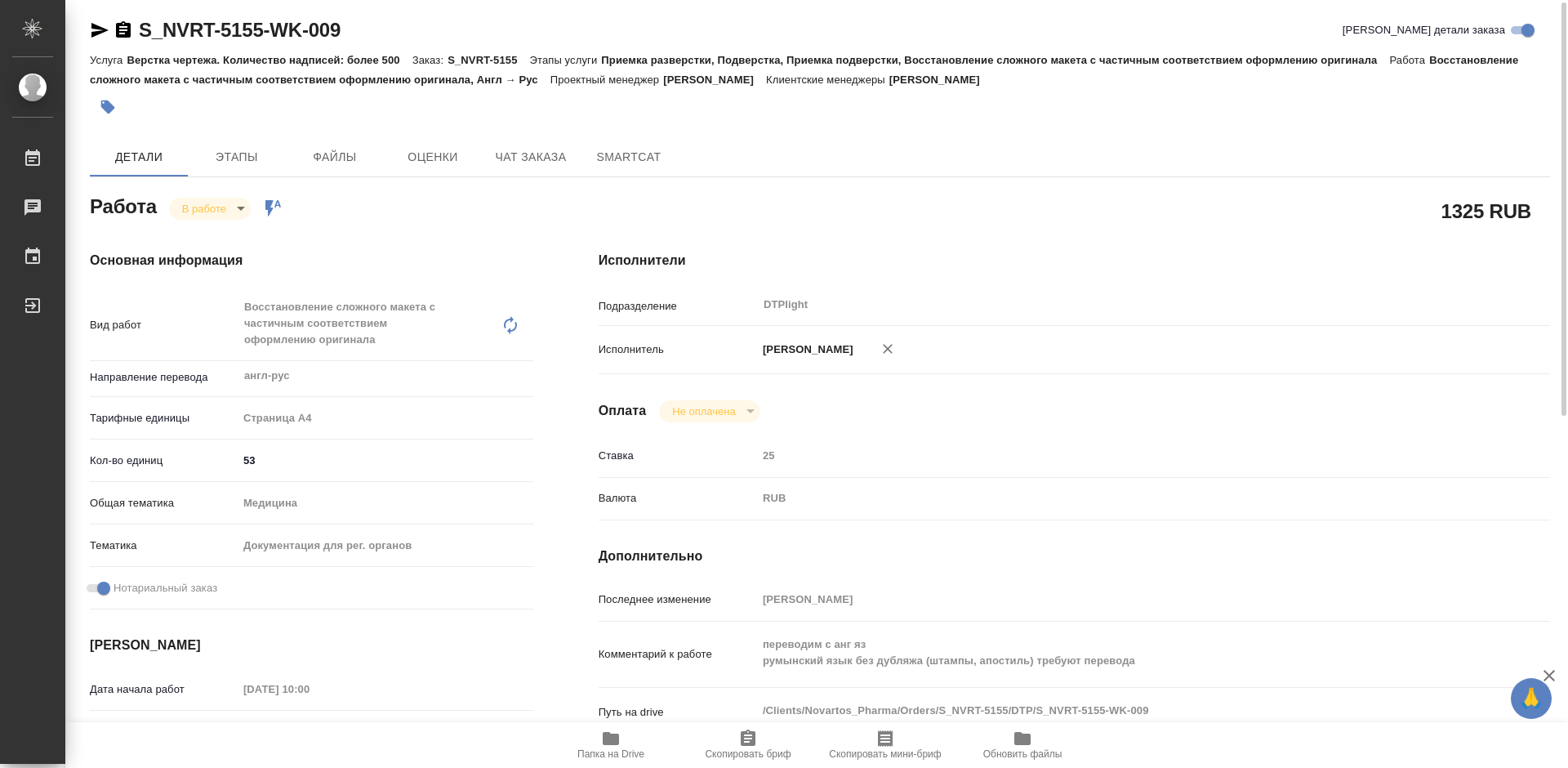
scroll to position [0, 0]
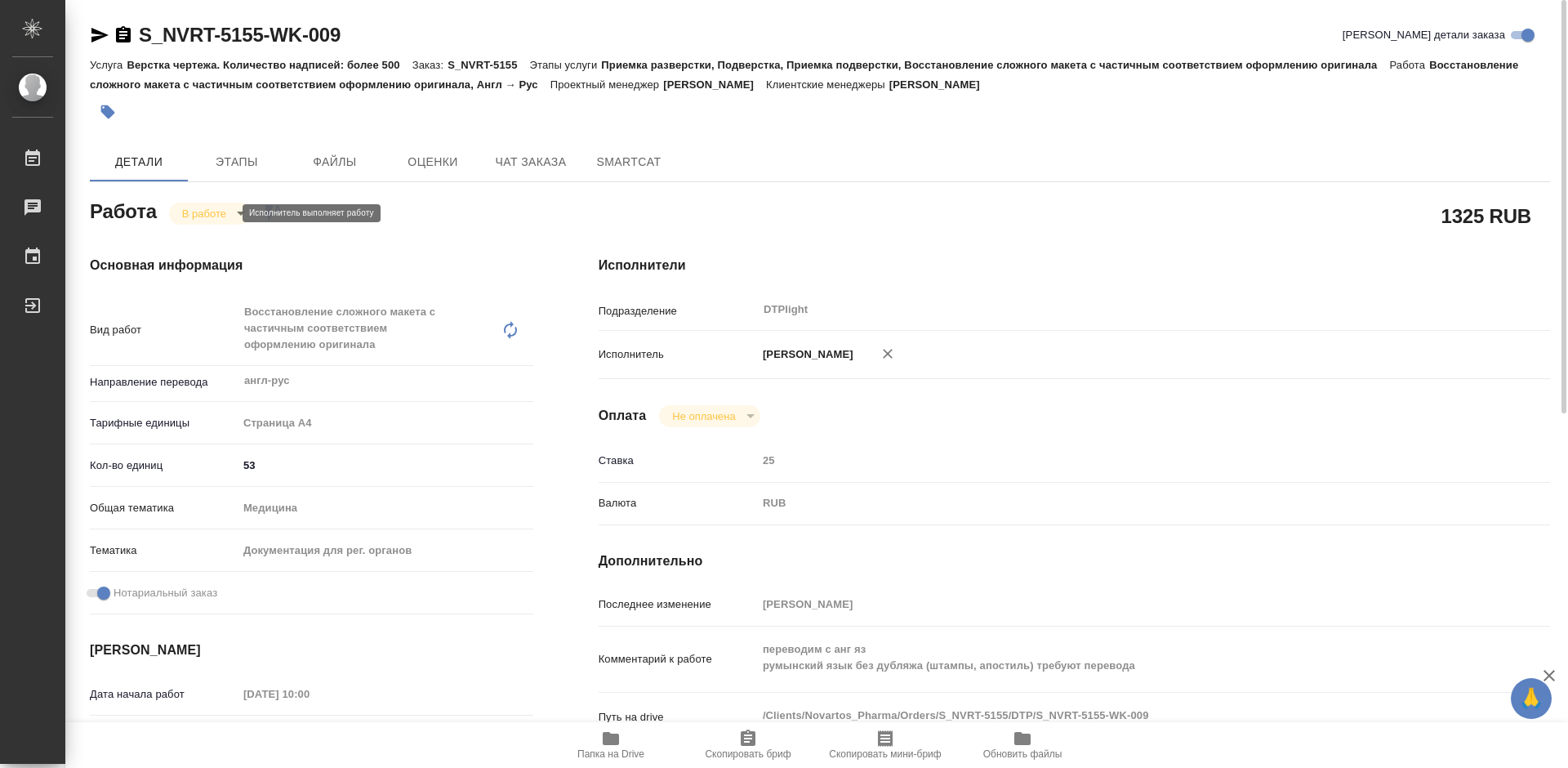
click at [220, 211] on body "🙏 .cls-1 fill:#fff; AWATERA Tretyakova Mariya Работы 0 Чаты График Выйти S_NVRT…" at bounding box center [784, 384] width 1568 height 768
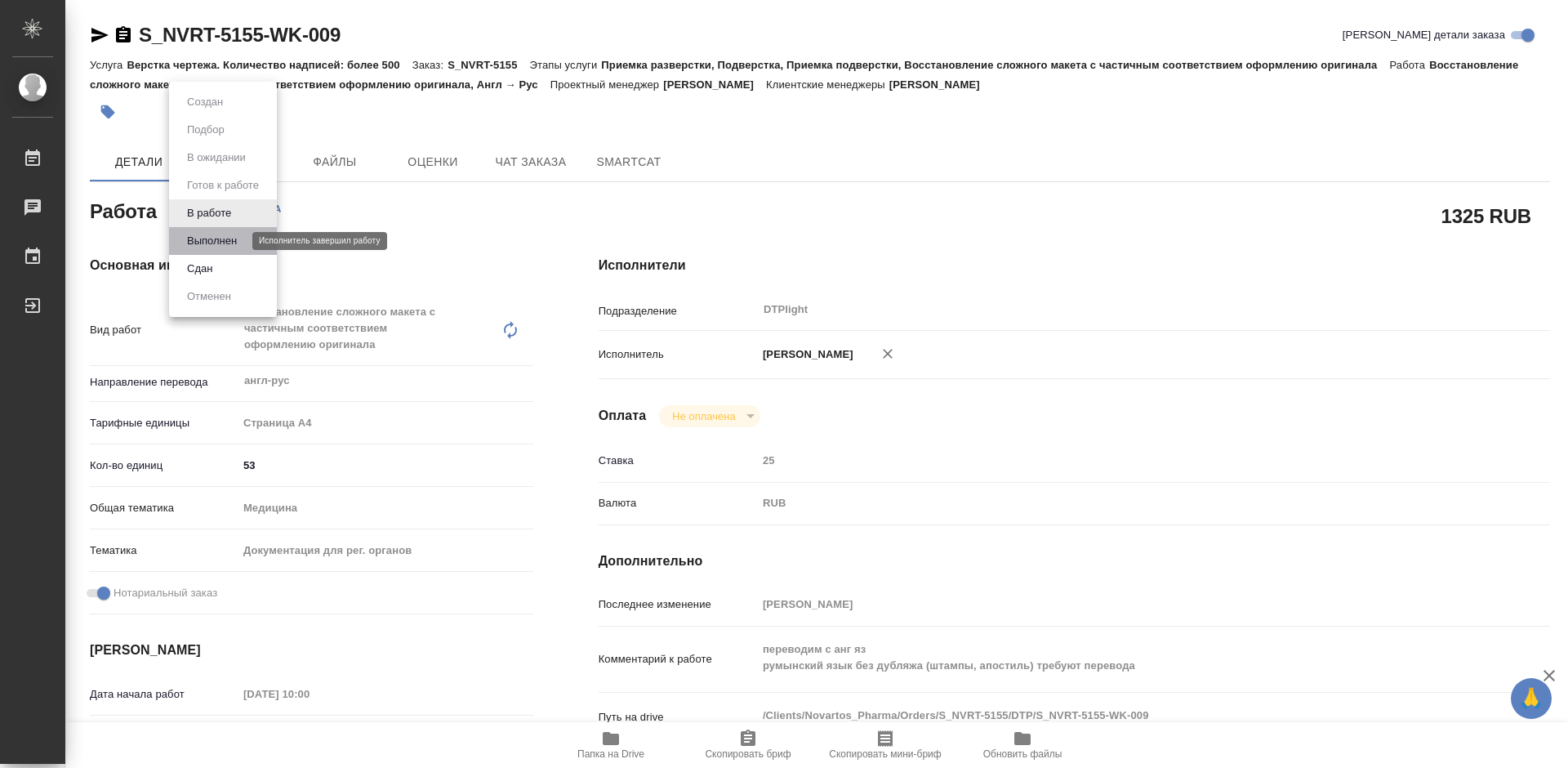
click at [219, 239] on button "Выполнен" at bounding box center [212, 240] width 59 height 18
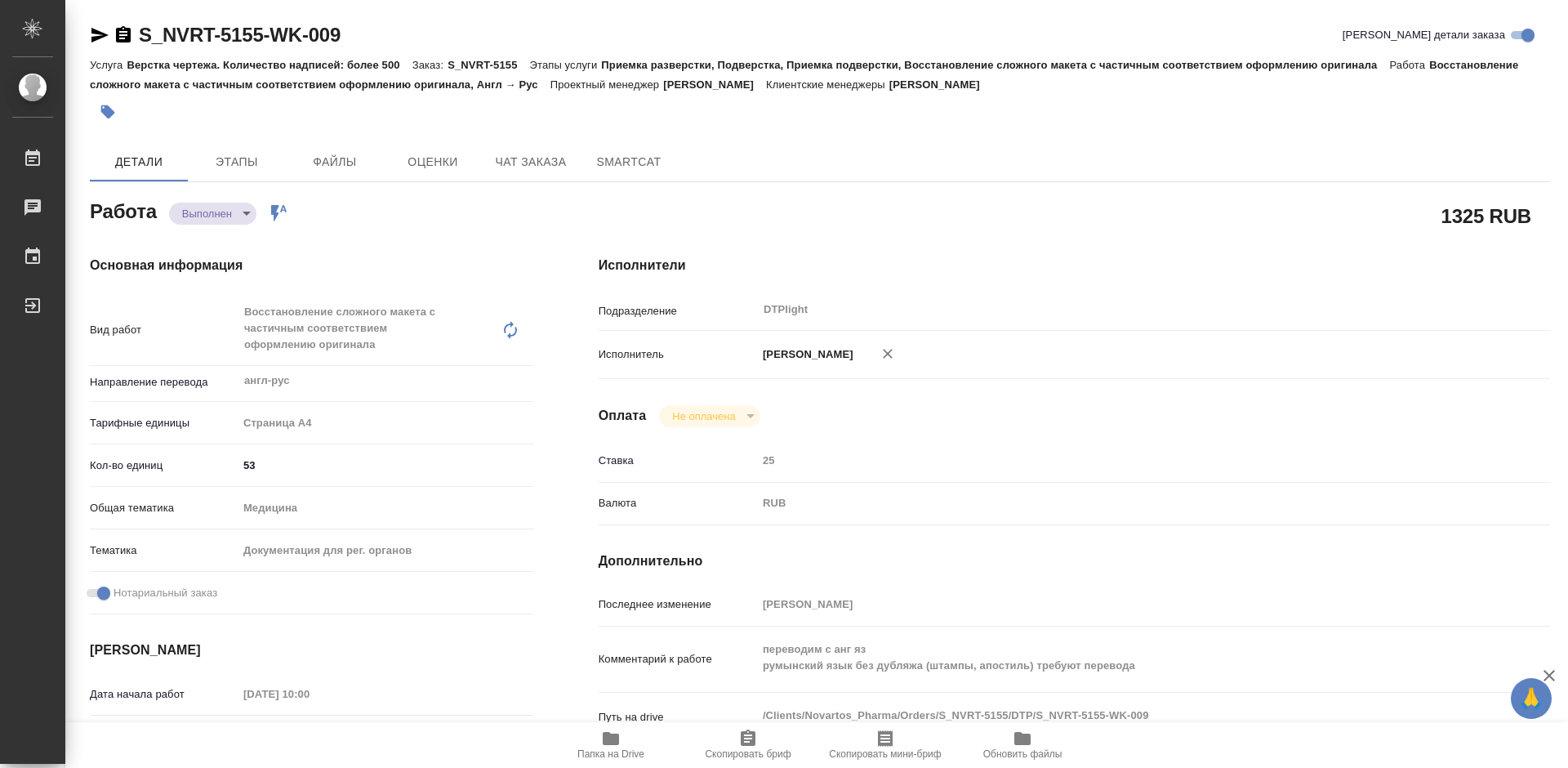
type textarea "x"
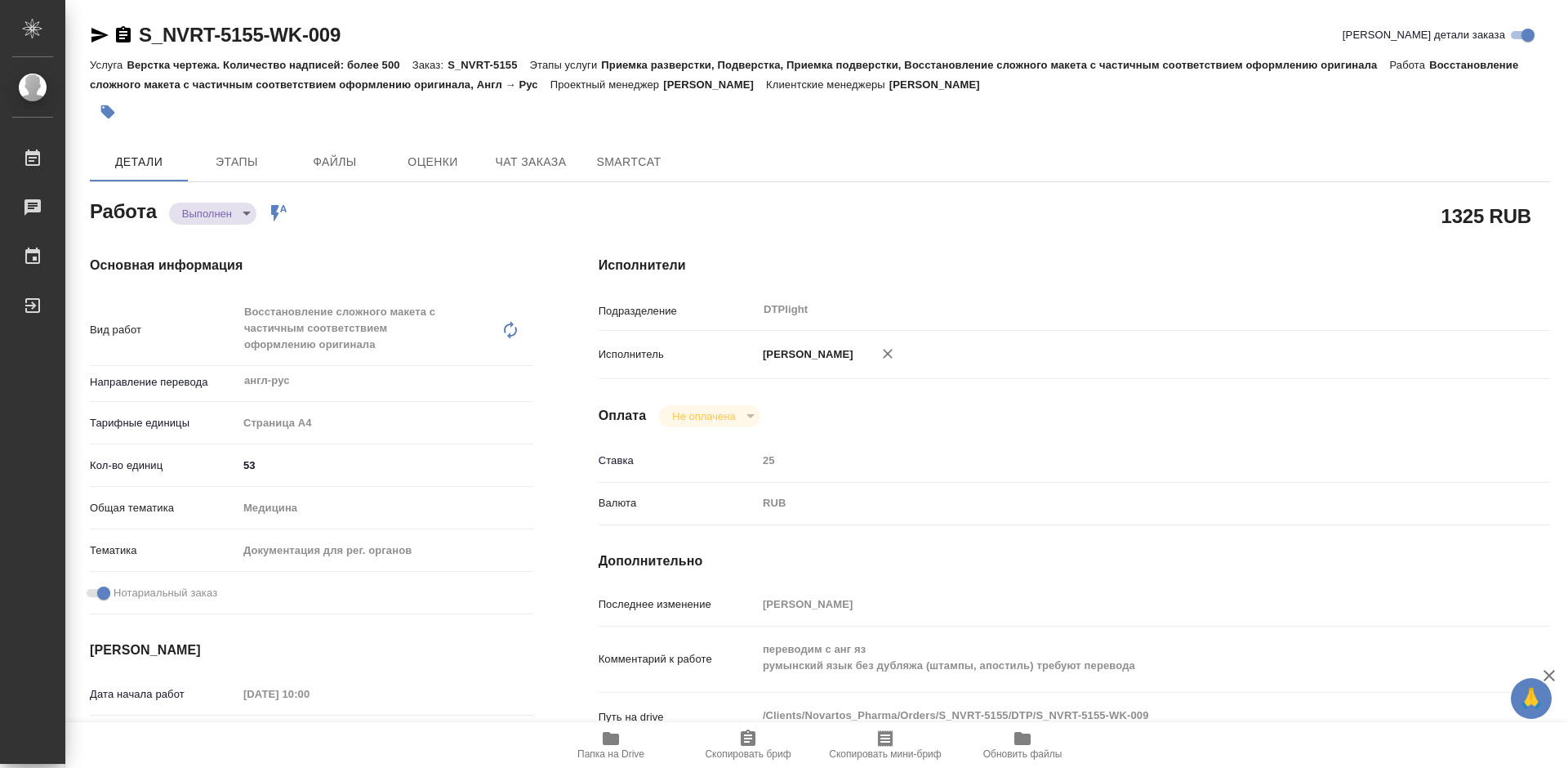
type textarea "x"
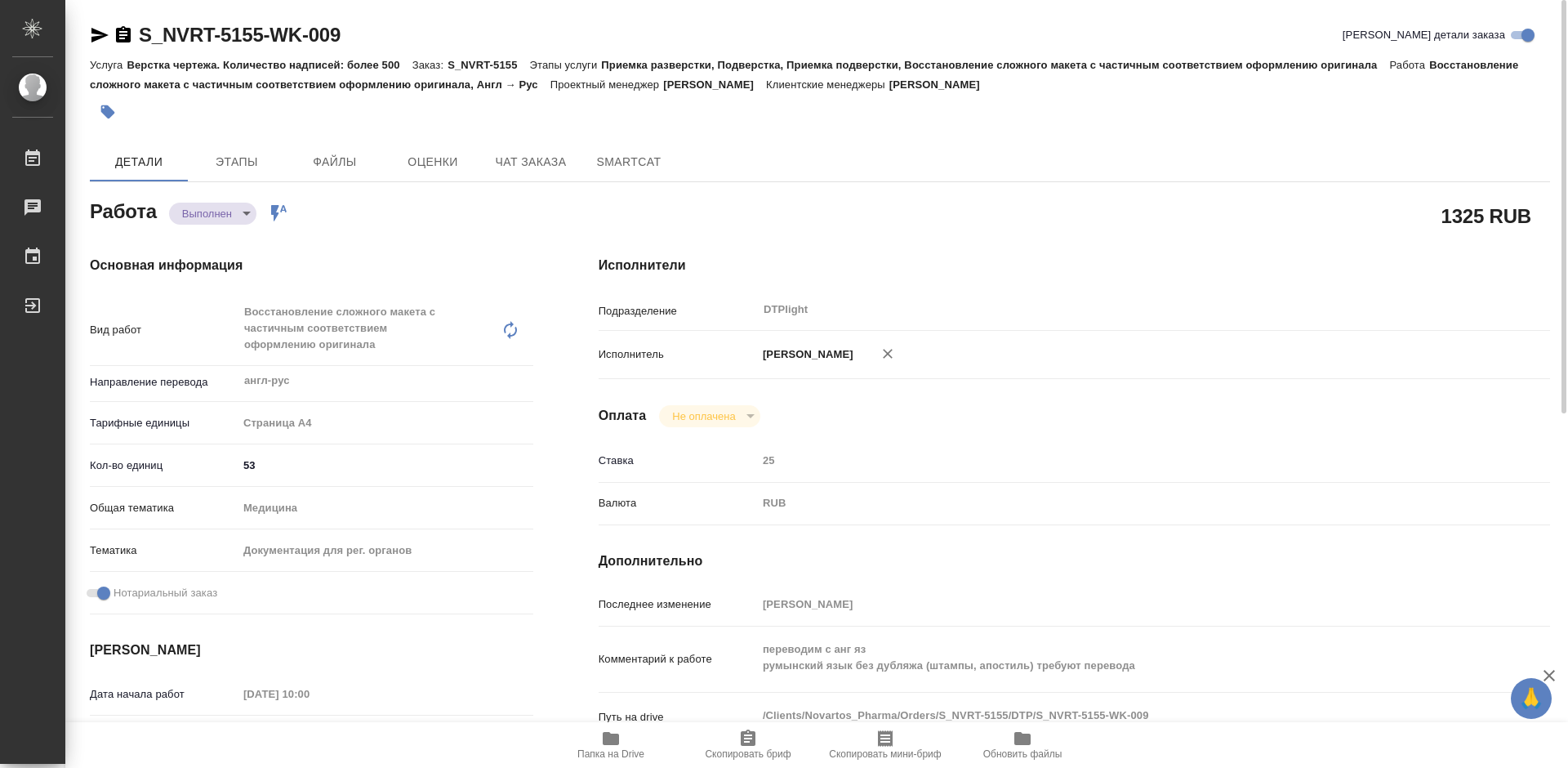
type textarea "x"
